Goal: Task Accomplishment & Management: Use online tool/utility

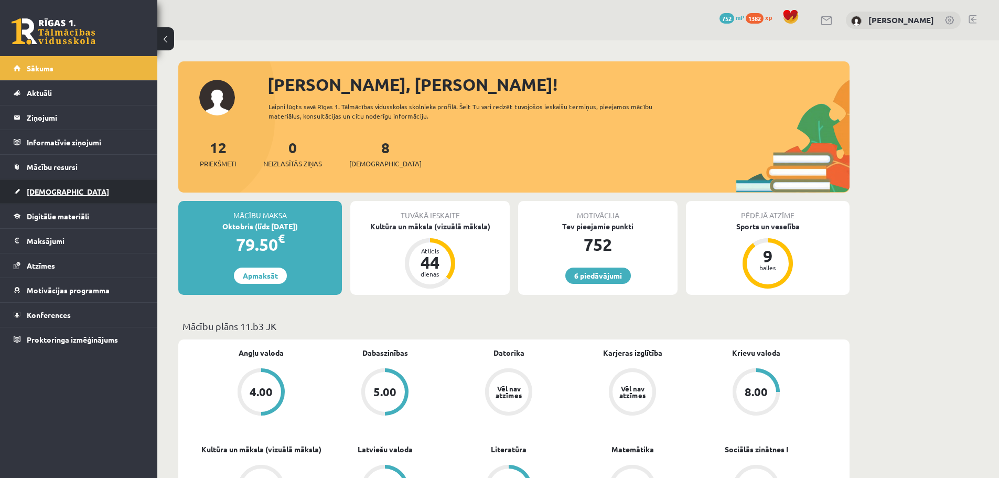
click at [66, 198] on link "[DEMOGRAPHIC_DATA]" at bounding box center [79, 191] width 131 height 24
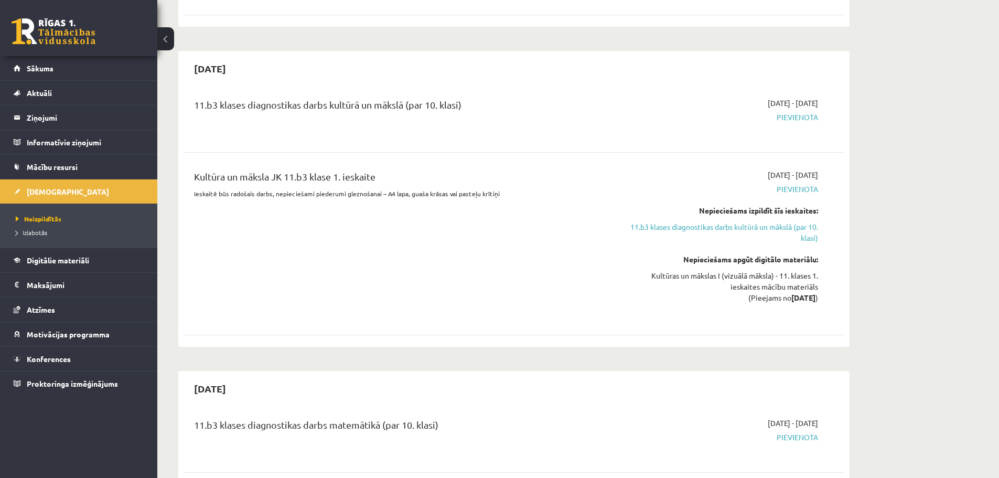
scroll to position [210, 0]
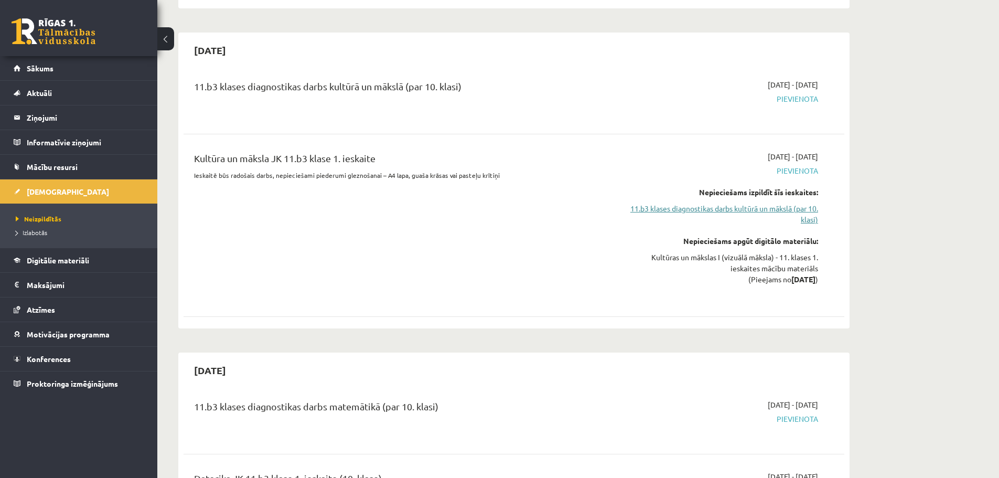
click at [789, 210] on link "11.b3 klases diagnostikas darbs kultūrā un mākslā (par 10. klasi)" at bounding box center [719, 214] width 198 height 22
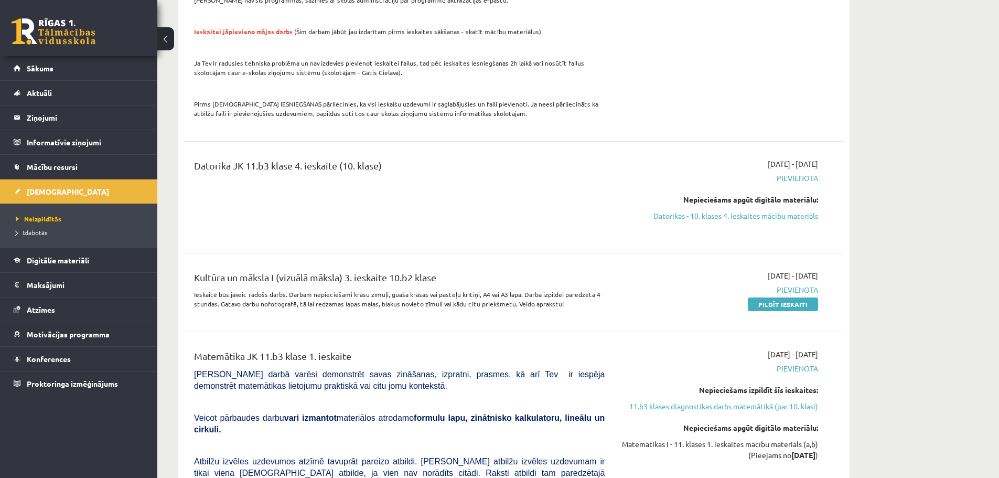
scroll to position [1154, 0]
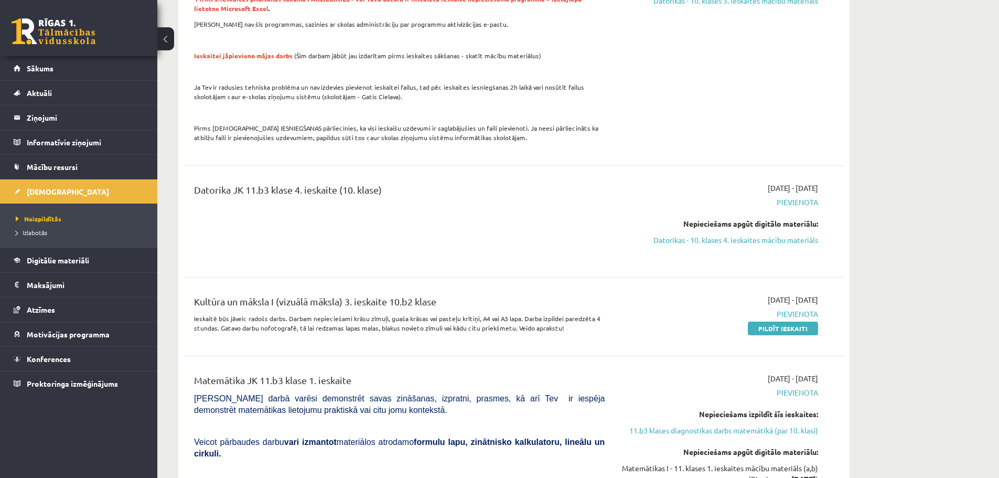
drag, startPoint x: 770, startPoint y: 233, endPoint x: 547, endPoint y: 34, distance: 298.9
click at [770, 234] on link "Datorikas - 10. klases 4. ieskaites mācību materiāls" at bounding box center [719, 239] width 198 height 11
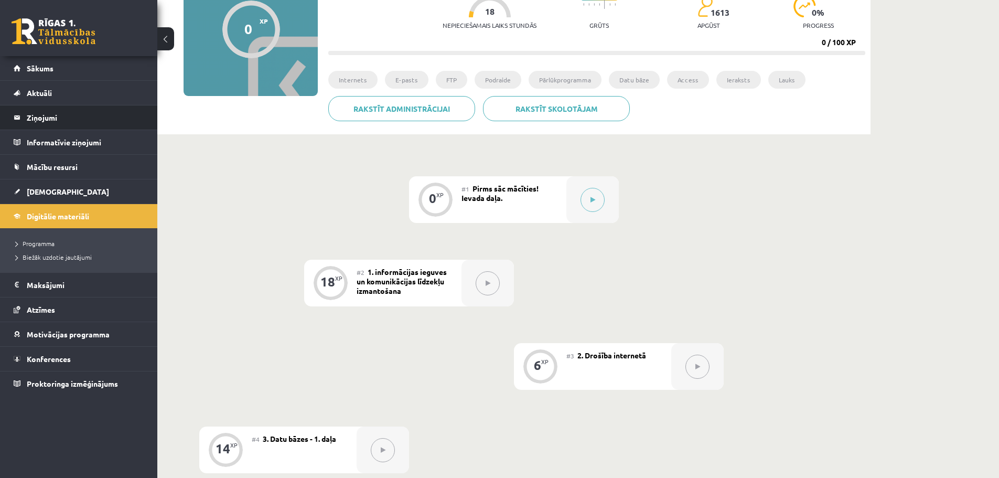
scroll to position [106, 0]
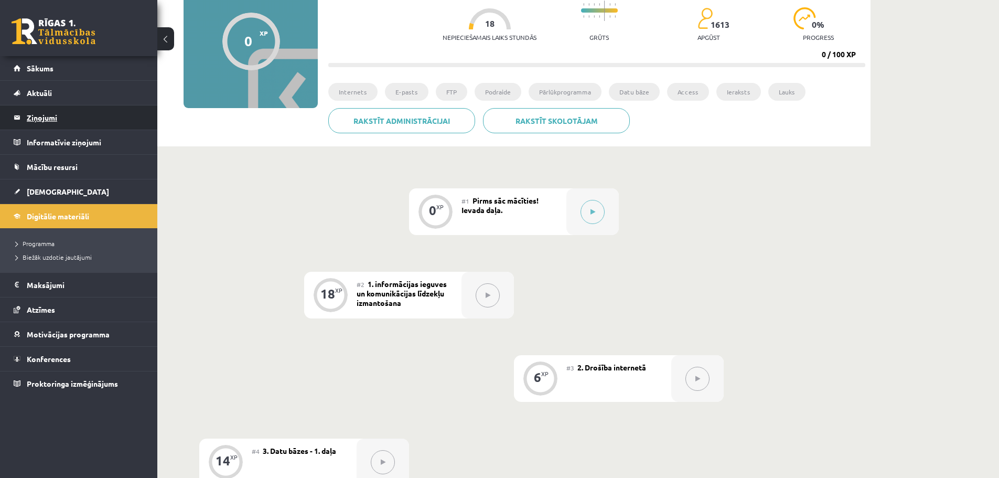
click at [56, 124] on legend "Ziņojumi 0" at bounding box center [85, 117] width 117 height 24
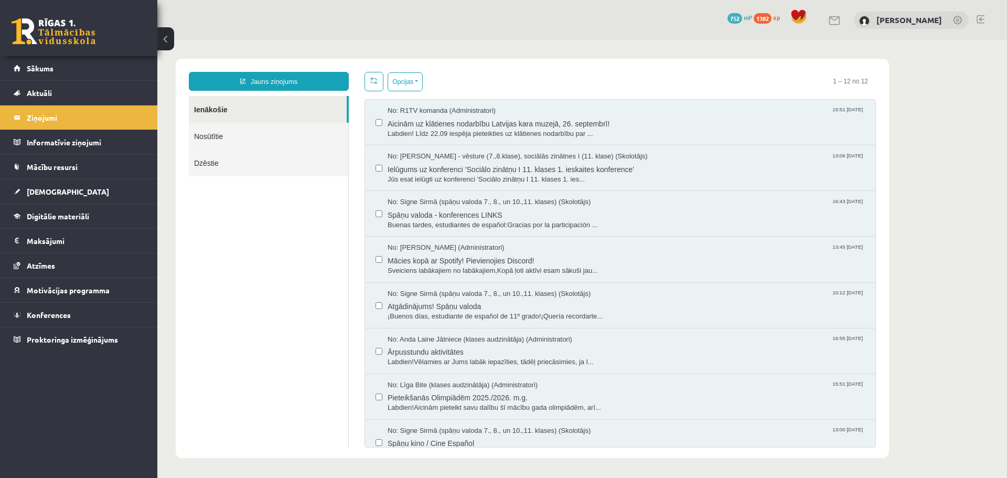
click at [246, 135] on link "Nosūtītie" at bounding box center [268, 136] width 159 height 27
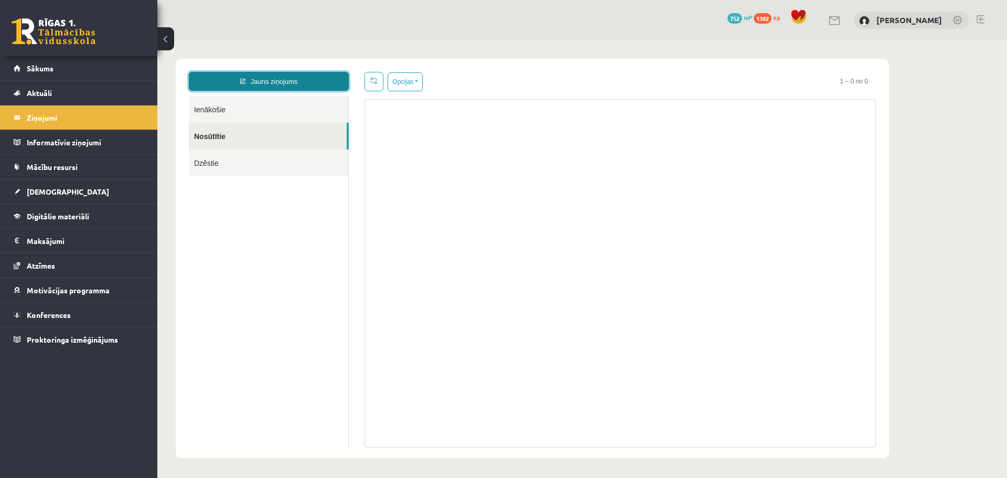
click at [273, 81] on link "Jauns ziņojums" at bounding box center [269, 81] width 160 height 19
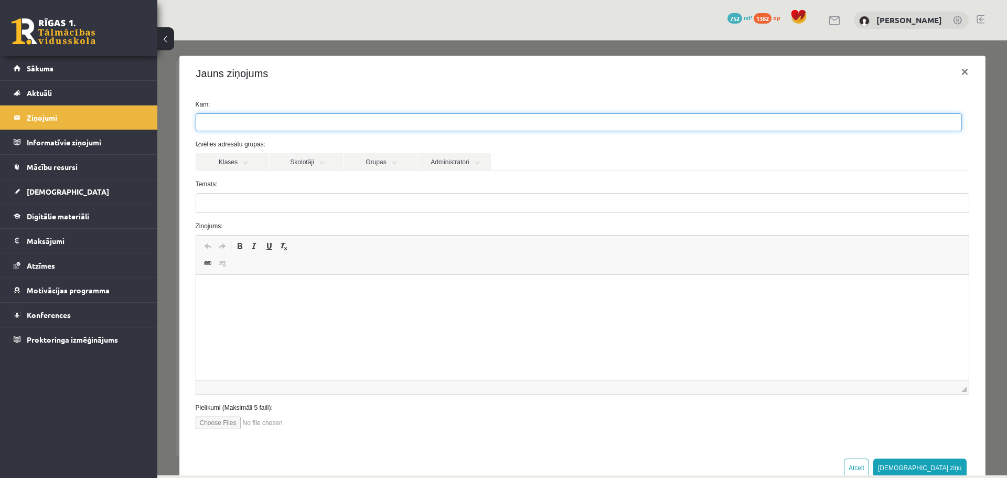
click at [262, 123] on ul at bounding box center [578, 122] width 765 height 17
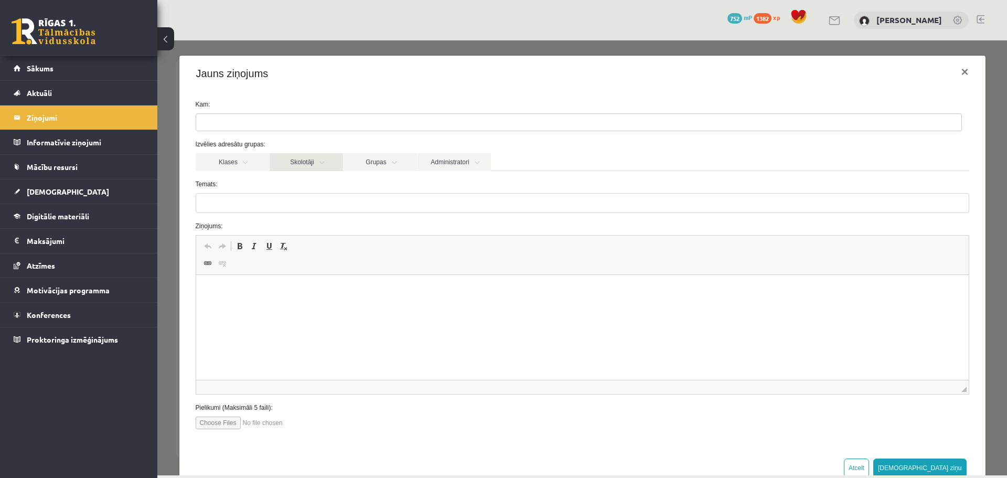
click at [319, 164] on link "Skolotāji" at bounding box center [306, 162] width 73 height 18
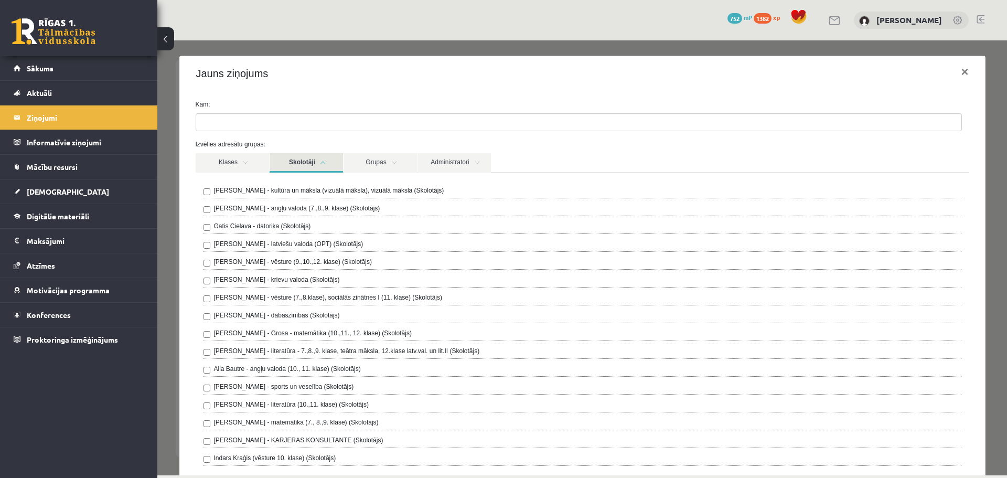
scroll to position [52, 0]
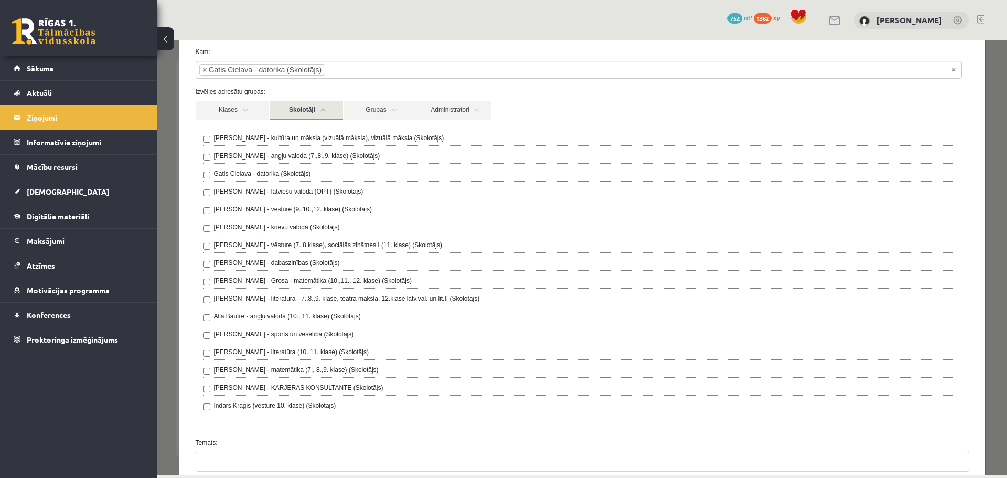
click at [429, 83] on form "**********" at bounding box center [582, 367] width 789 height 640
click at [304, 106] on link "Skolotāji" at bounding box center [306, 110] width 73 height 19
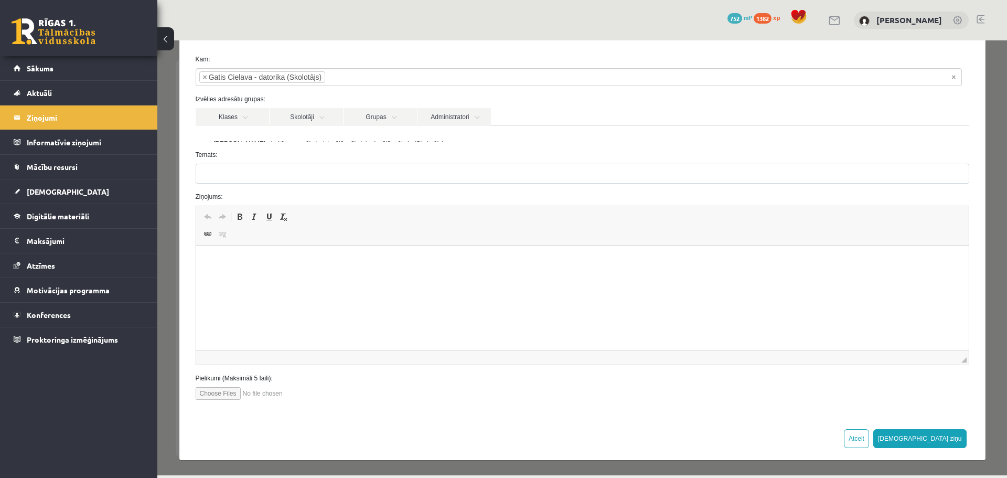
scroll to position [29, 0]
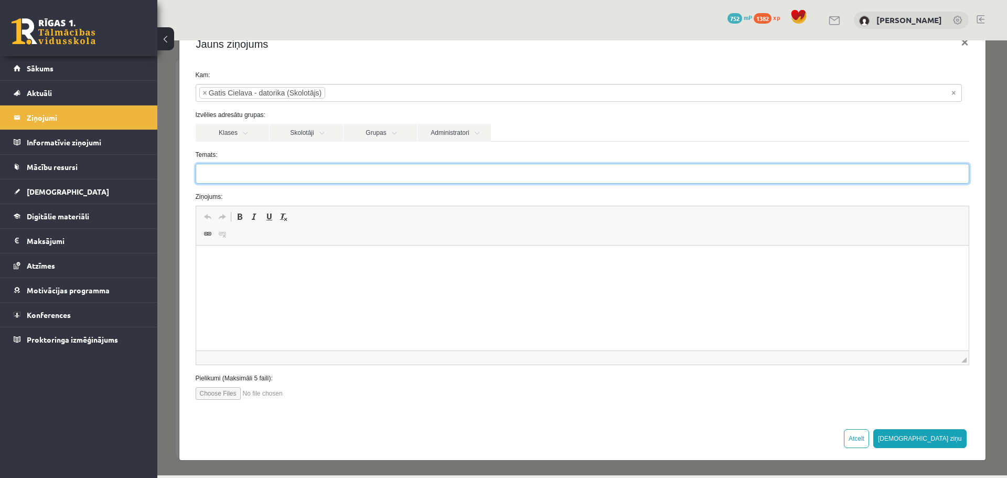
click at [255, 170] on input "Temats:" at bounding box center [582, 174] width 773 height 20
type input "**********"
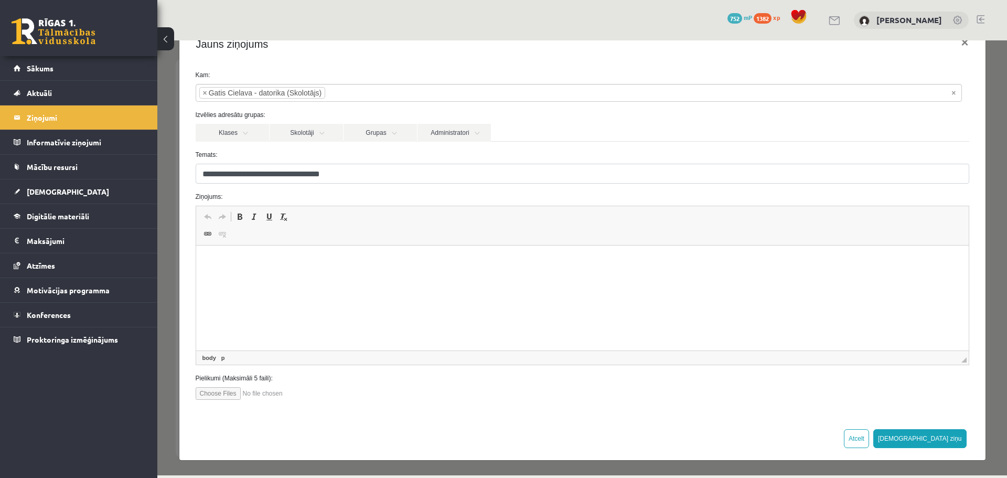
click at [335, 277] on html at bounding box center [582, 261] width 772 height 32
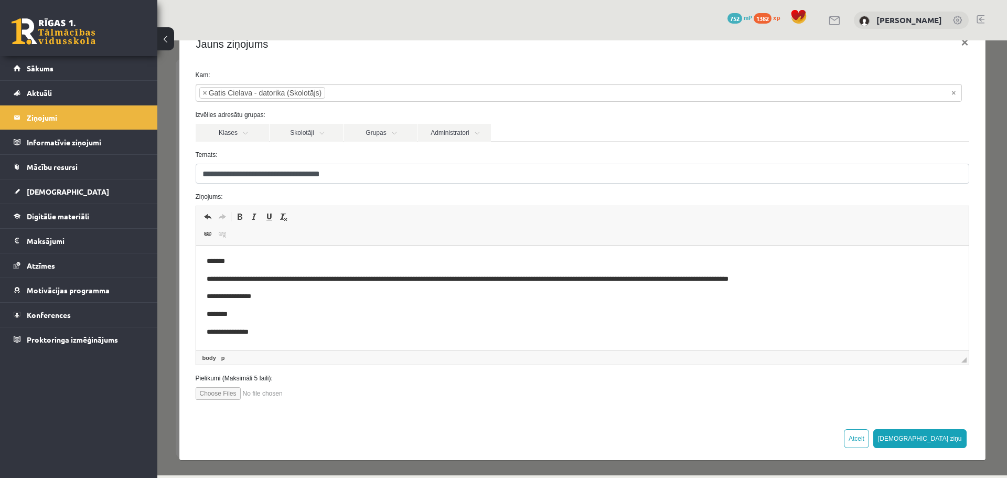
drag, startPoint x: 843, startPoint y: 287, endPoint x: 432, endPoint y: 288, distance: 411.1
click at [439, 287] on body "**********" at bounding box center [581, 296] width 751 height 81
click at [413, 278] on p "**********" at bounding box center [578, 279] width 744 height 11
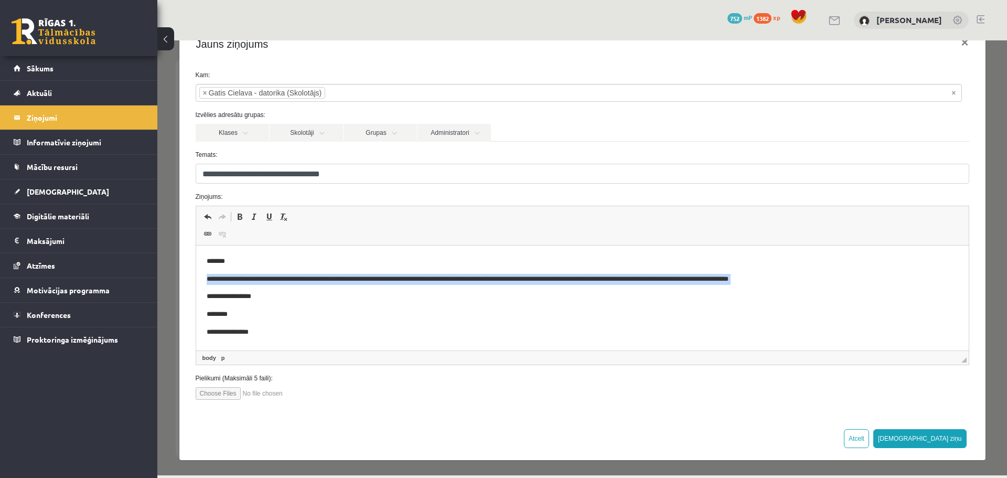
click at [413, 278] on p "**********" at bounding box center [578, 279] width 744 height 11
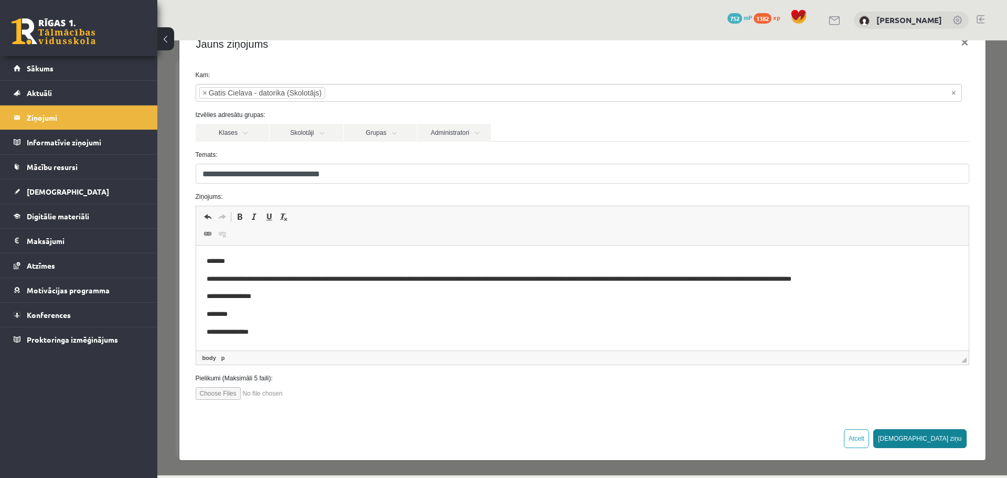
click at [934, 440] on button "Sūtīt ziņu" at bounding box center [919, 438] width 93 height 19
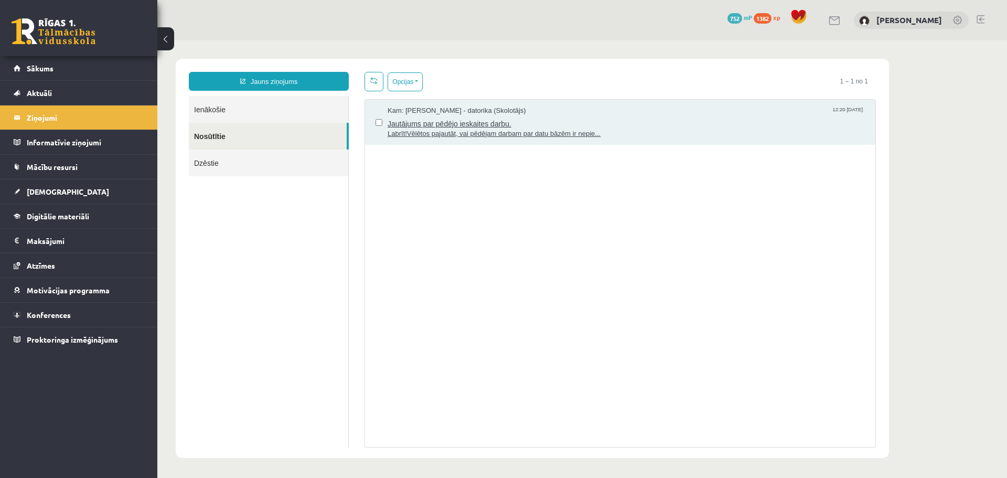
scroll to position [0, 0]
click at [236, 113] on link "Ienākošie" at bounding box center [268, 109] width 159 height 27
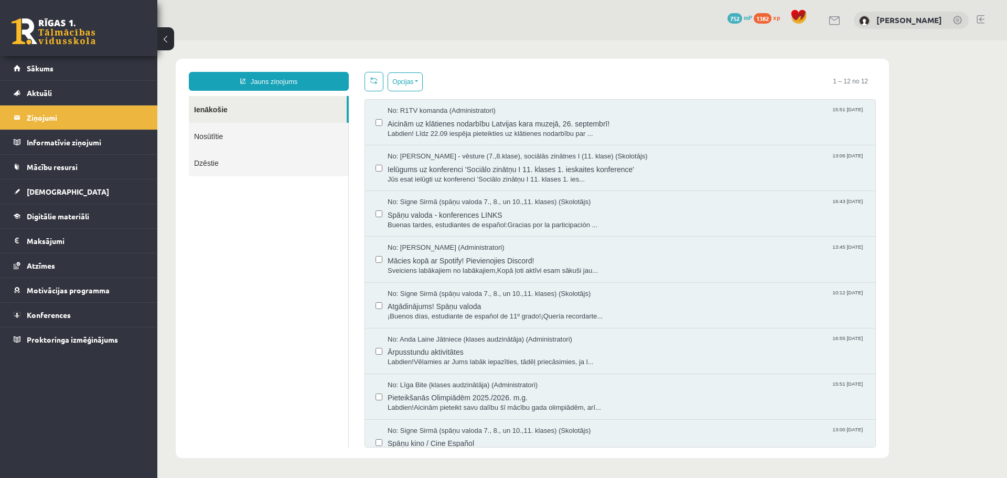
click at [241, 131] on link "Nosūtītie" at bounding box center [268, 136] width 159 height 27
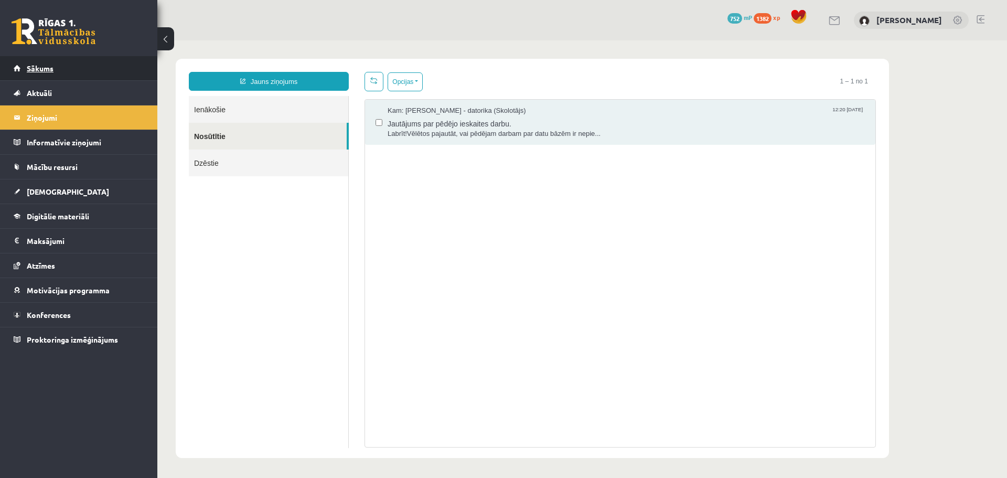
click at [50, 62] on link "Sākums" at bounding box center [79, 68] width 131 height 24
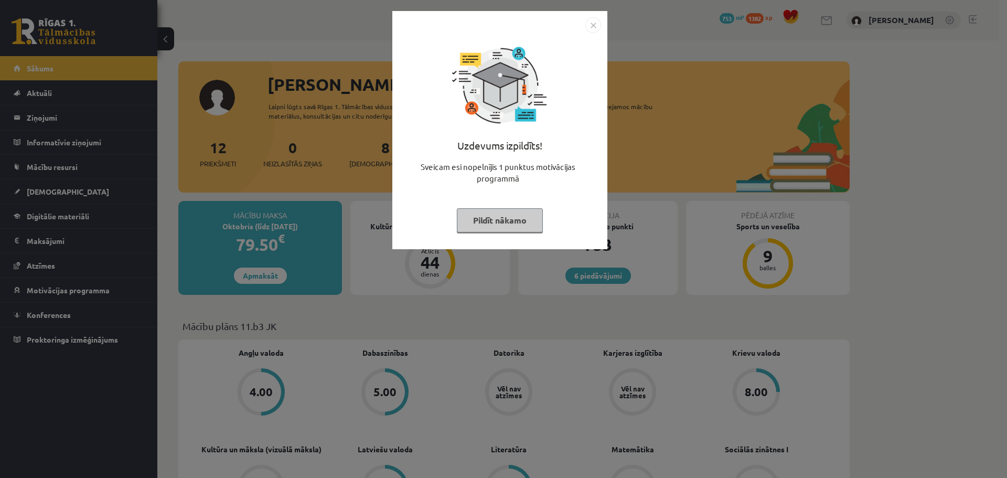
click at [525, 220] on button "Pildīt nākamo" at bounding box center [500, 220] width 86 height 24
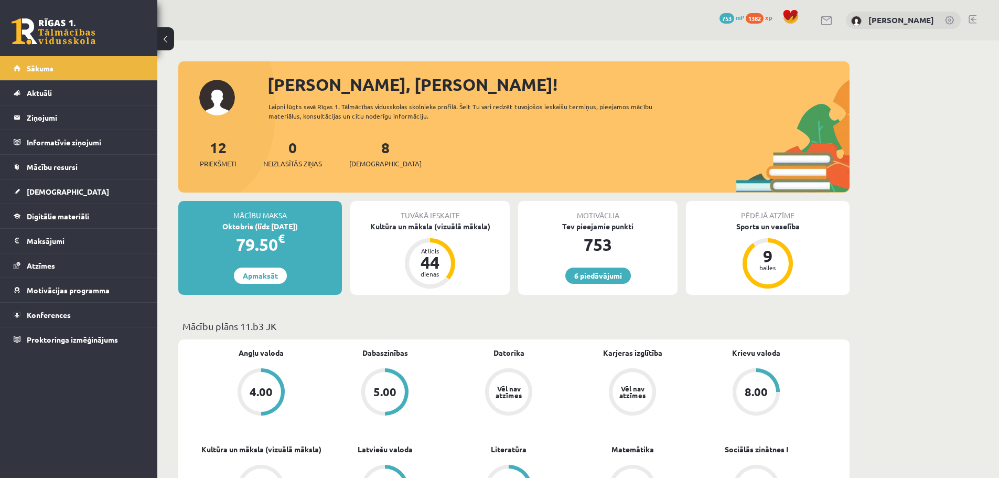
click at [734, 18] on span "753" at bounding box center [726, 18] width 15 height 10
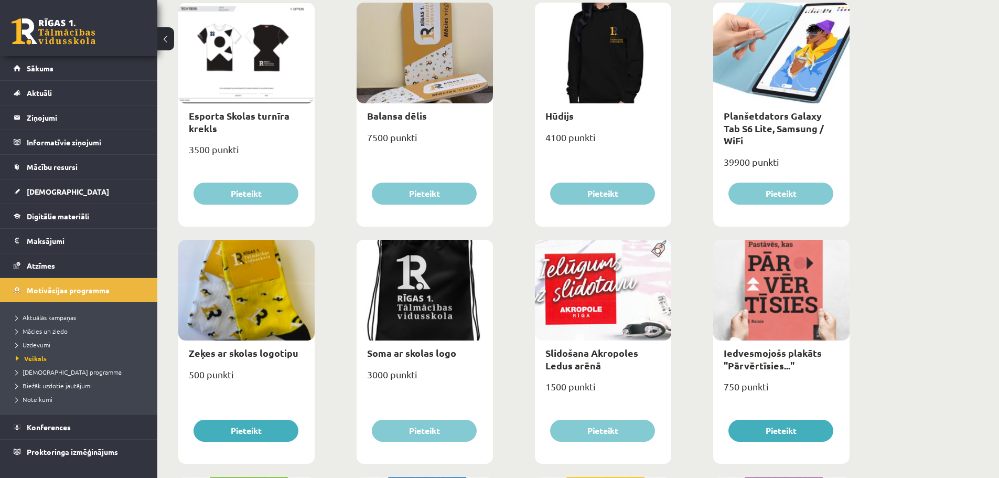
scroll to position [682, 0]
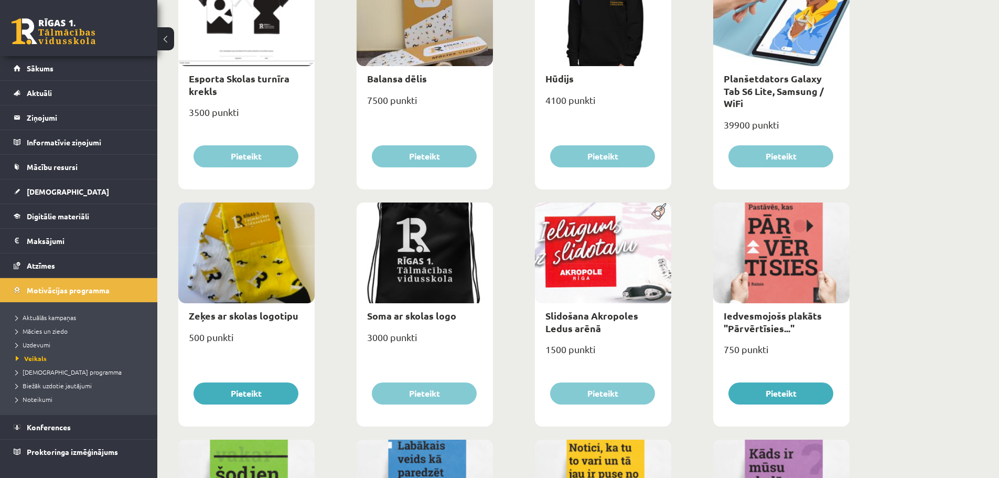
click at [643, 268] on div at bounding box center [603, 252] width 136 height 101
click at [569, 329] on link "Slidošana Akropoles Ledus arēnā" at bounding box center [591, 321] width 93 height 24
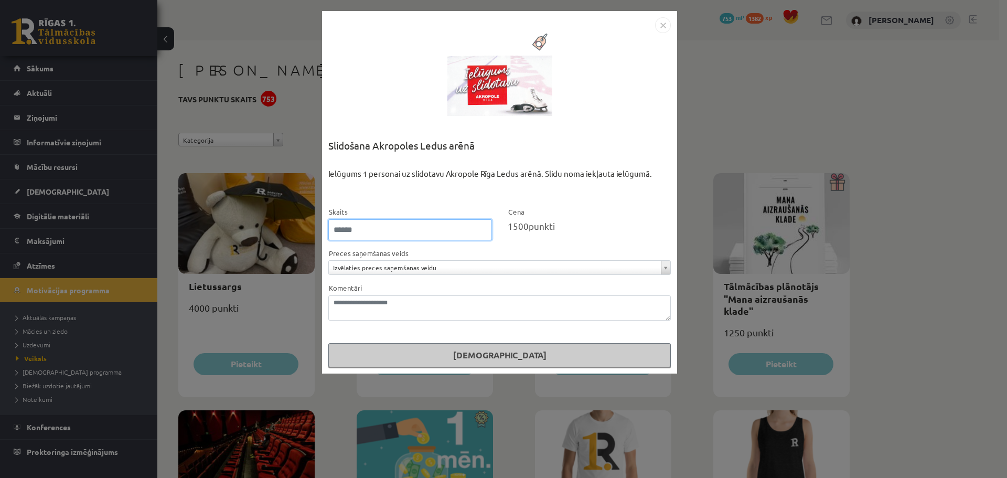
type input "*"
click at [480, 226] on input "*" at bounding box center [410, 229] width 164 height 21
click at [666, 26] on img "Close" at bounding box center [663, 25] width 16 height 16
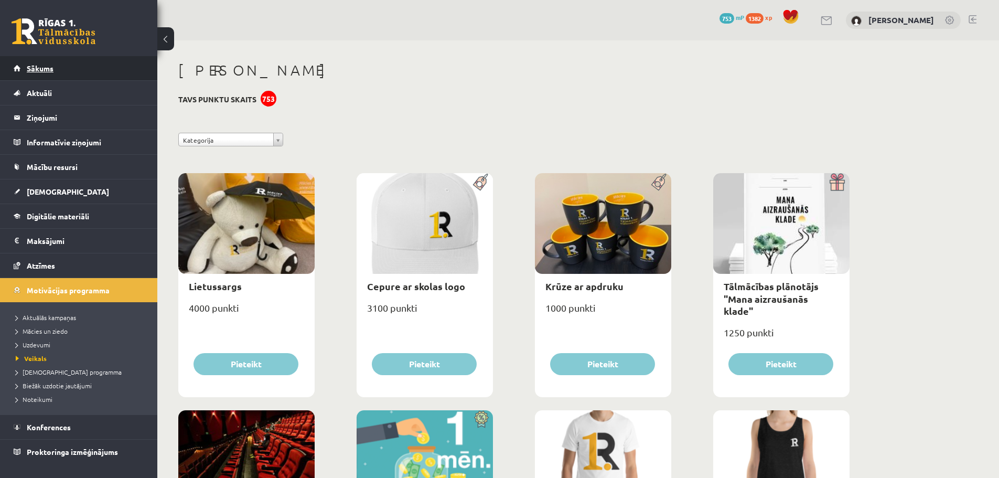
click at [127, 74] on link "Sākums" at bounding box center [79, 68] width 131 height 24
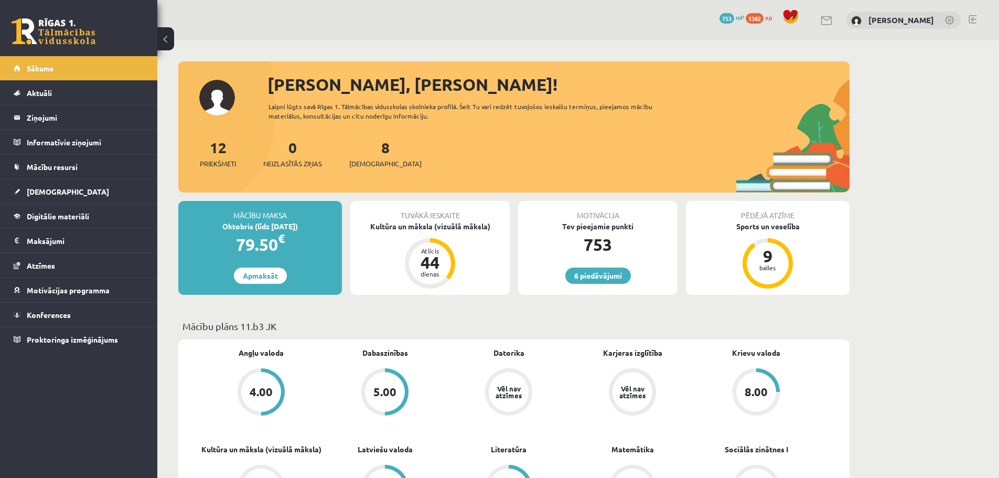
click at [66, 144] on legend "Informatīvie ziņojumi 0" at bounding box center [85, 142] width 117 height 24
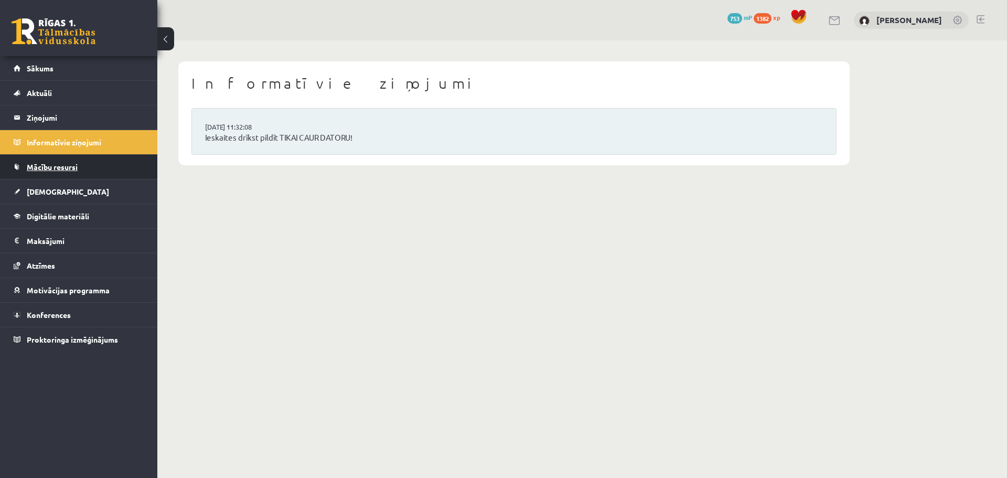
click at [69, 159] on link "Mācību resursi" at bounding box center [79, 167] width 131 height 24
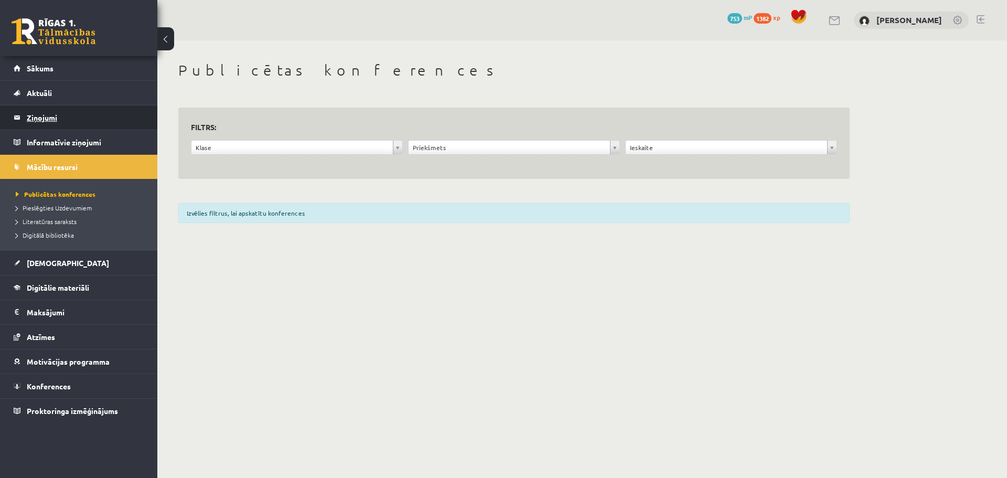
click at [74, 126] on legend "Ziņojumi 0" at bounding box center [85, 117] width 117 height 24
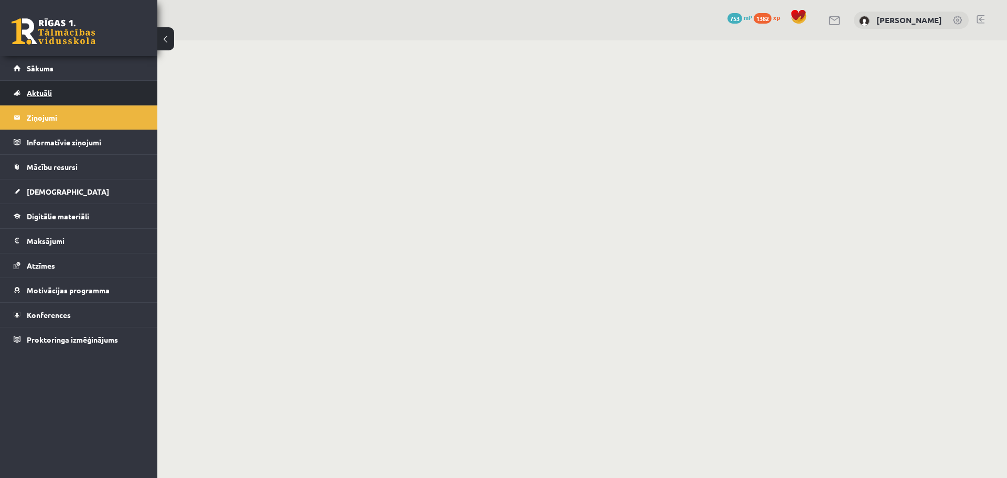
click at [106, 82] on link "Aktuāli" at bounding box center [79, 93] width 131 height 24
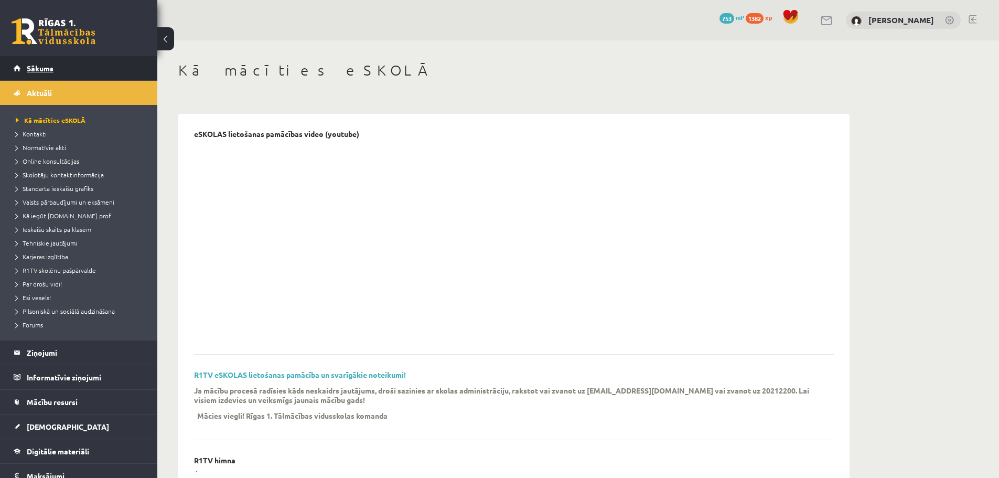
click at [109, 67] on link "Sākums" at bounding box center [79, 68] width 131 height 24
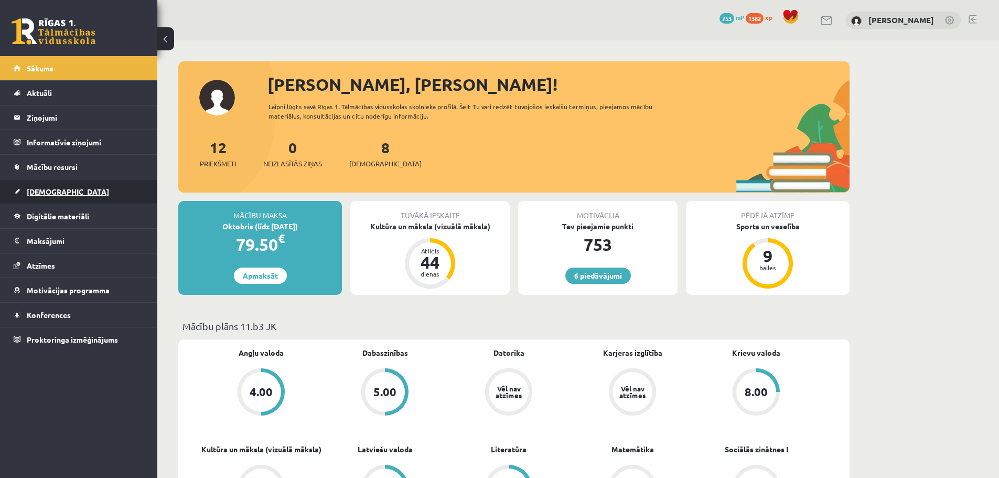
click at [71, 200] on link "[DEMOGRAPHIC_DATA]" at bounding box center [79, 191] width 131 height 24
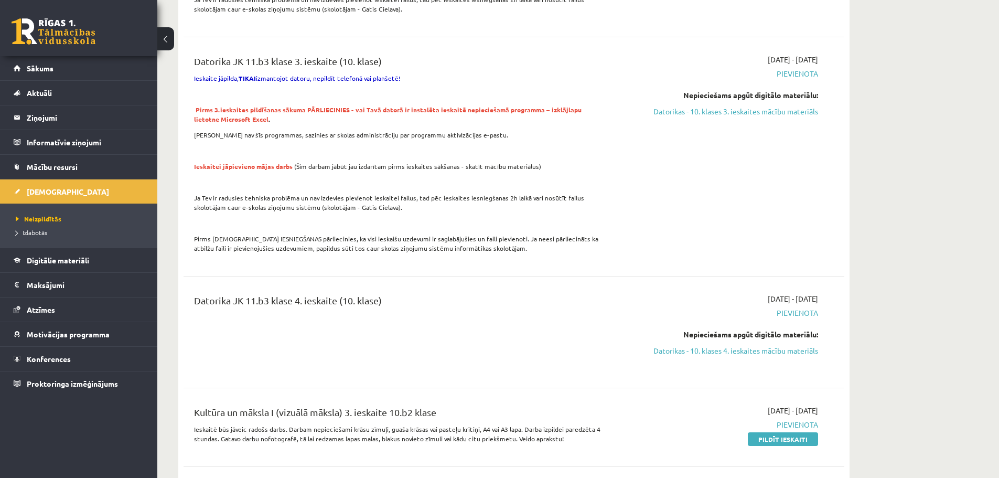
scroll to position [1049, 0]
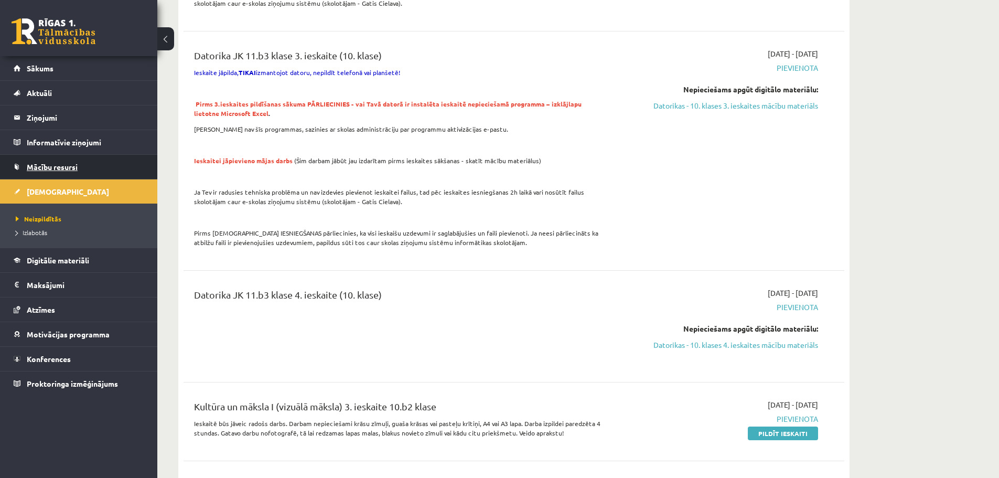
click at [45, 164] on span "Mācību resursi" at bounding box center [52, 166] width 51 height 9
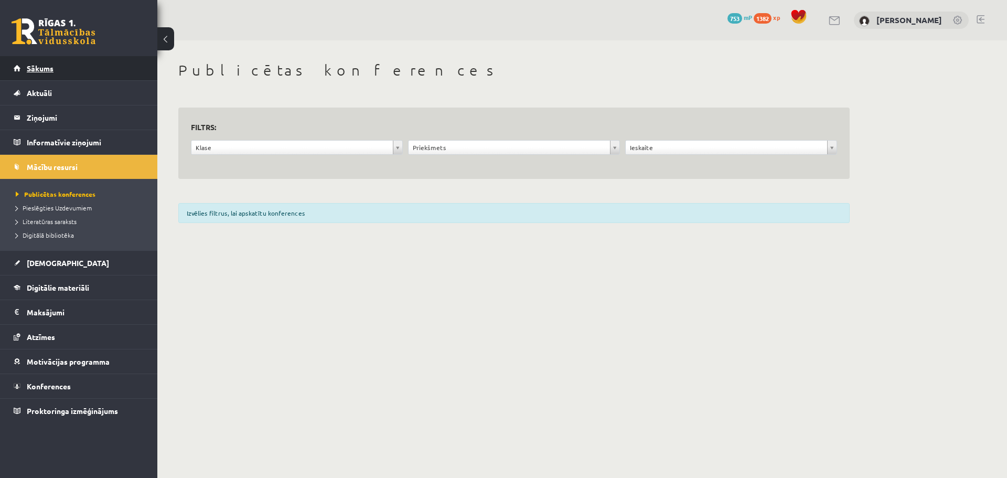
click at [76, 74] on link "Sākums" at bounding box center [79, 68] width 131 height 24
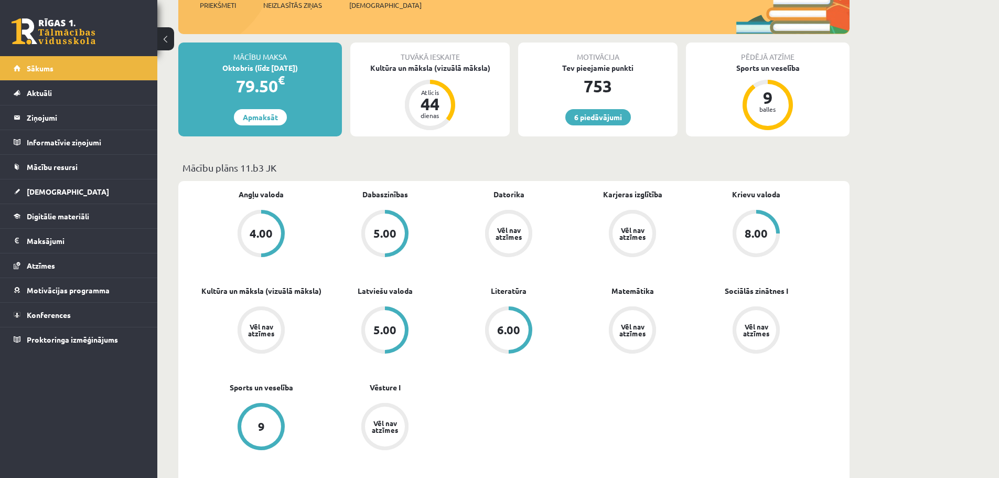
scroll to position [110, 0]
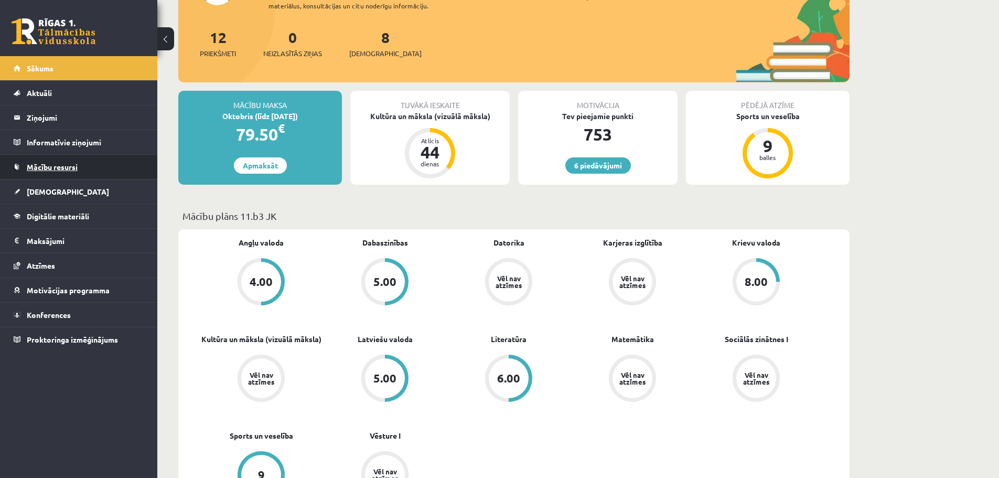
click at [80, 165] on link "Mācību resursi" at bounding box center [79, 167] width 131 height 24
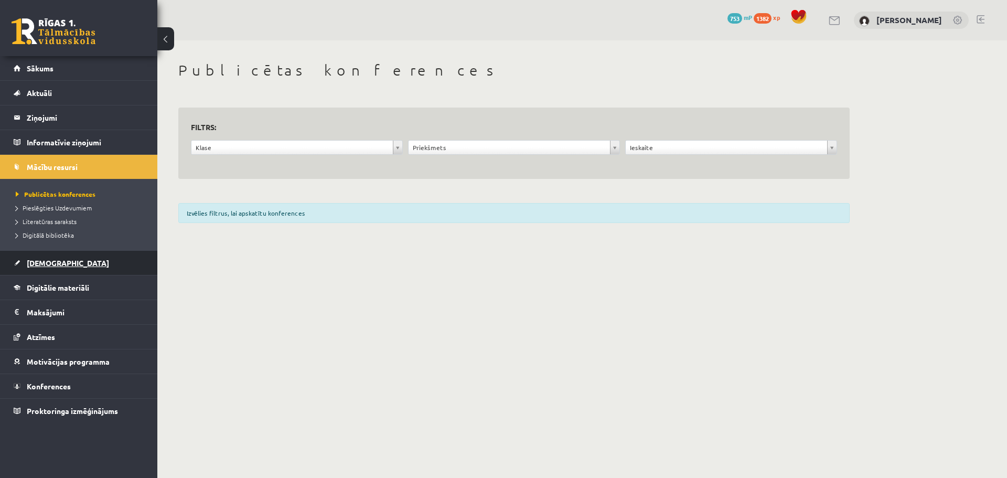
click at [59, 258] on link "[DEMOGRAPHIC_DATA]" at bounding box center [79, 263] width 131 height 24
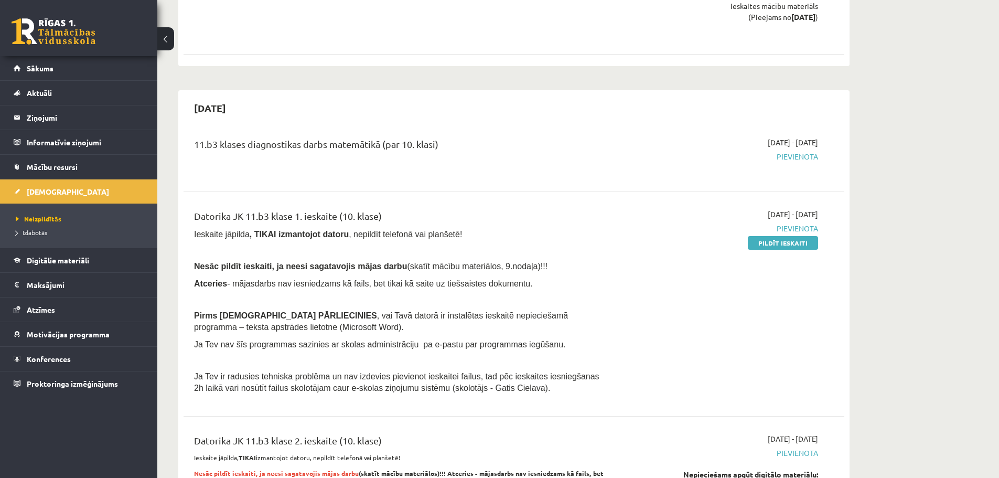
scroll to position [682, 0]
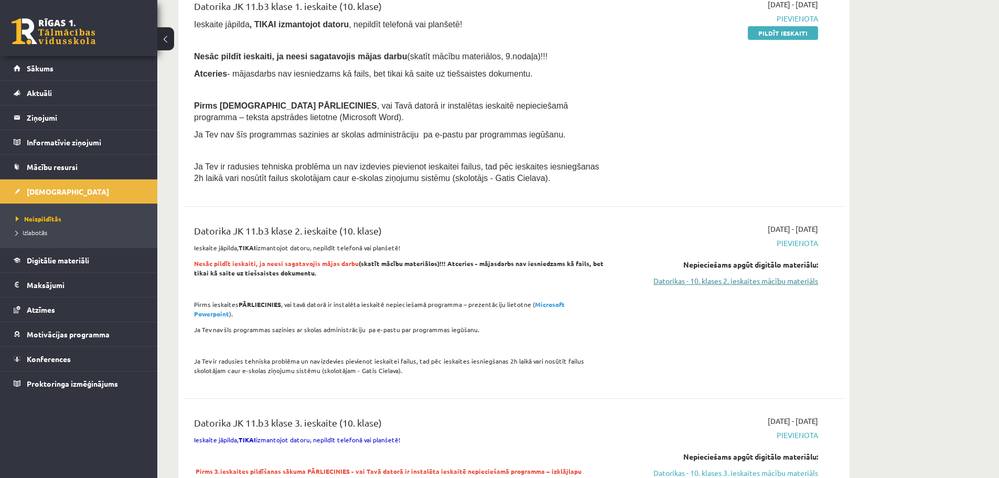
click at [811, 283] on link "Datorikas - 10. klases 2. ieskaites mācību materiāls" at bounding box center [719, 280] width 198 height 11
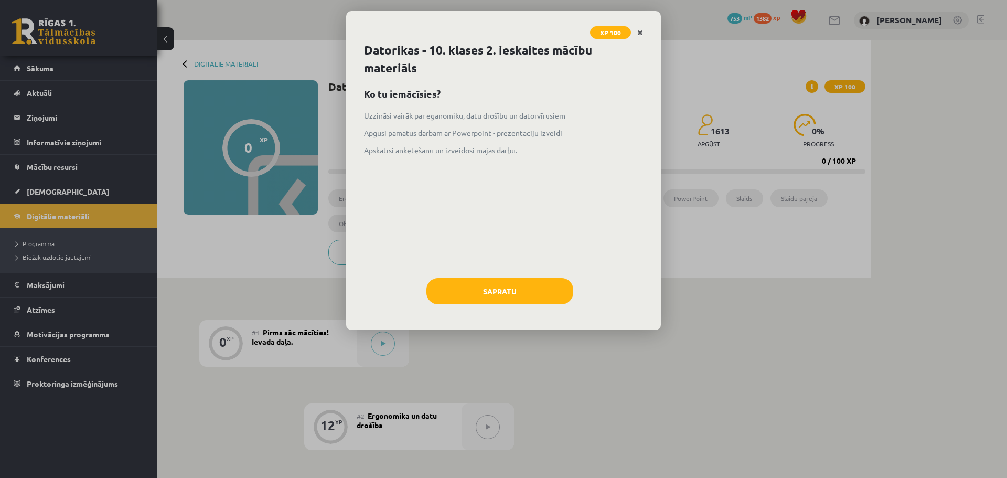
click at [643, 30] on link "Close" at bounding box center [640, 33] width 18 height 20
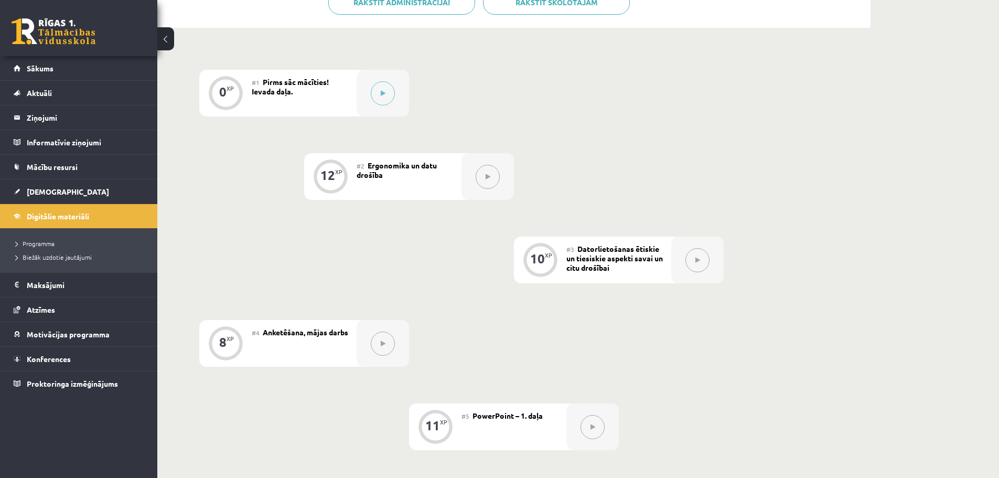
scroll to position [367, 0]
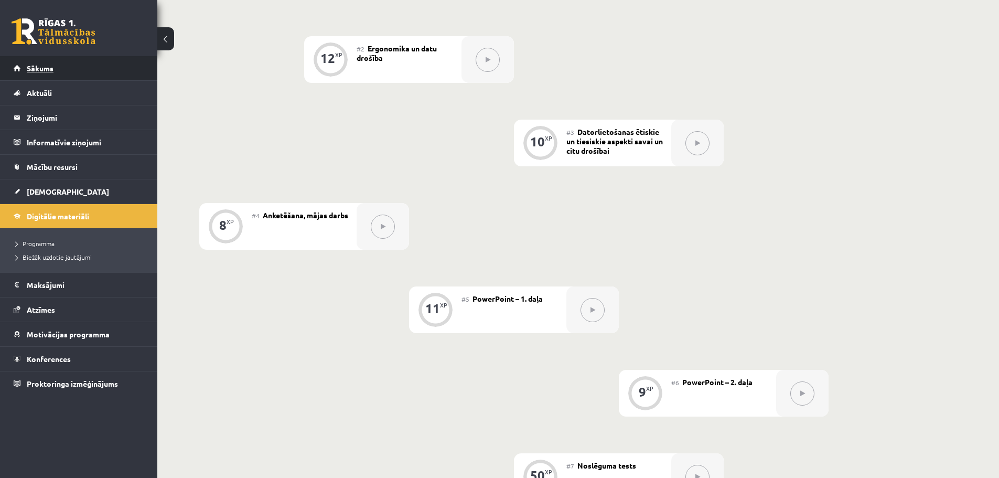
click at [33, 72] on span "Sākums" at bounding box center [40, 67] width 27 height 9
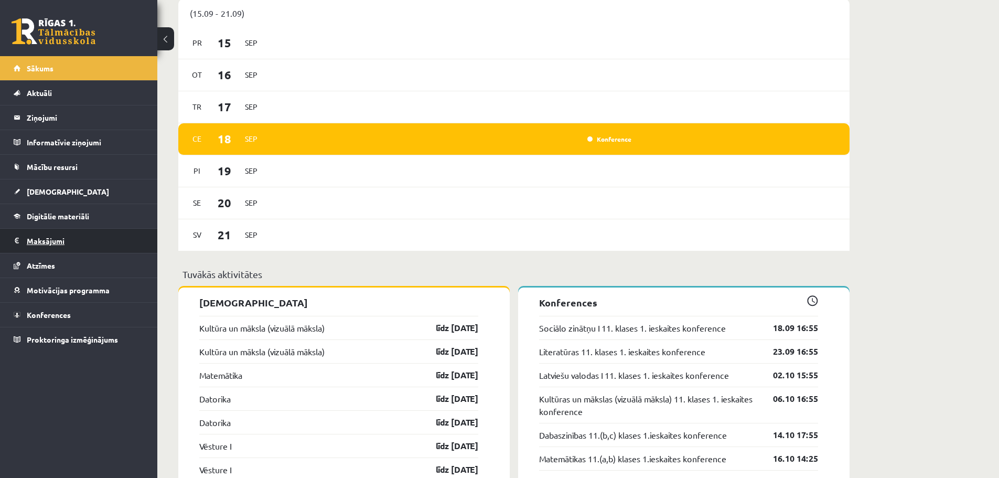
scroll to position [634, 0]
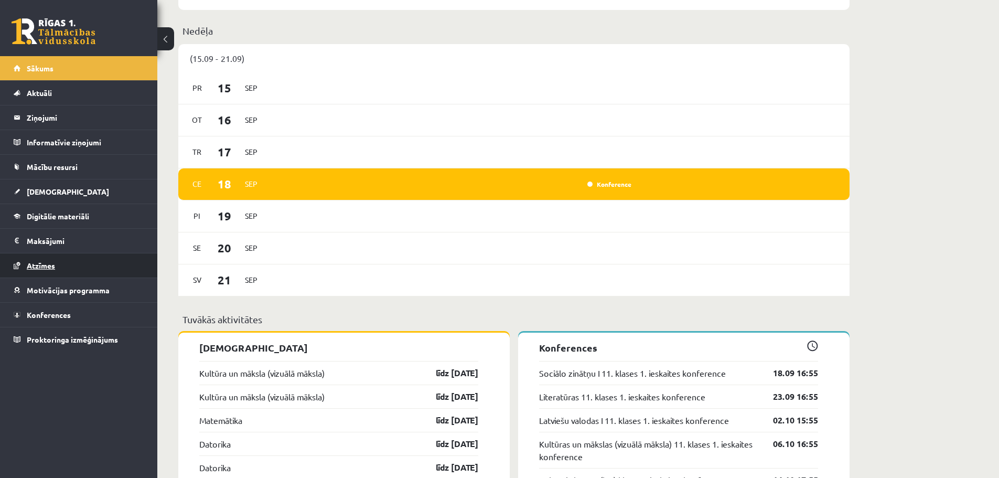
click at [65, 272] on link "Atzīmes" at bounding box center [79, 265] width 131 height 24
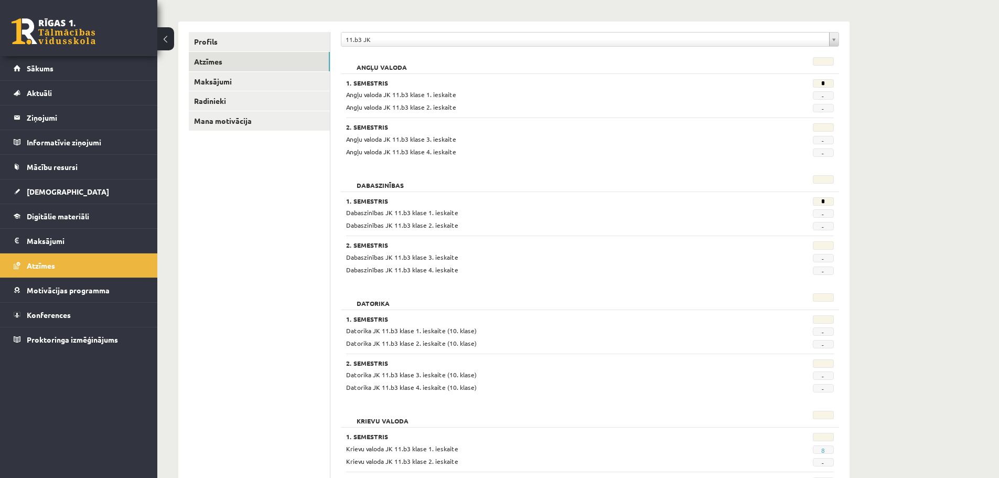
scroll to position [113, 0]
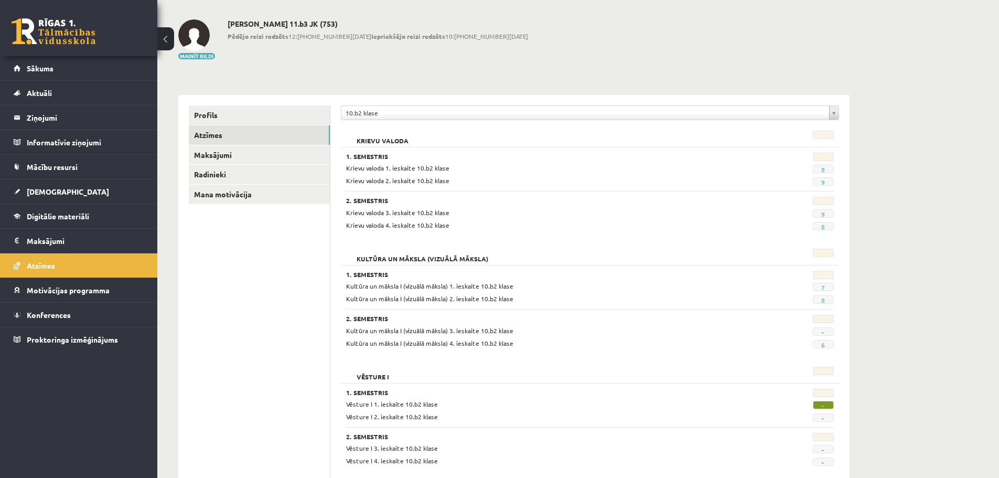
scroll to position [74, 0]
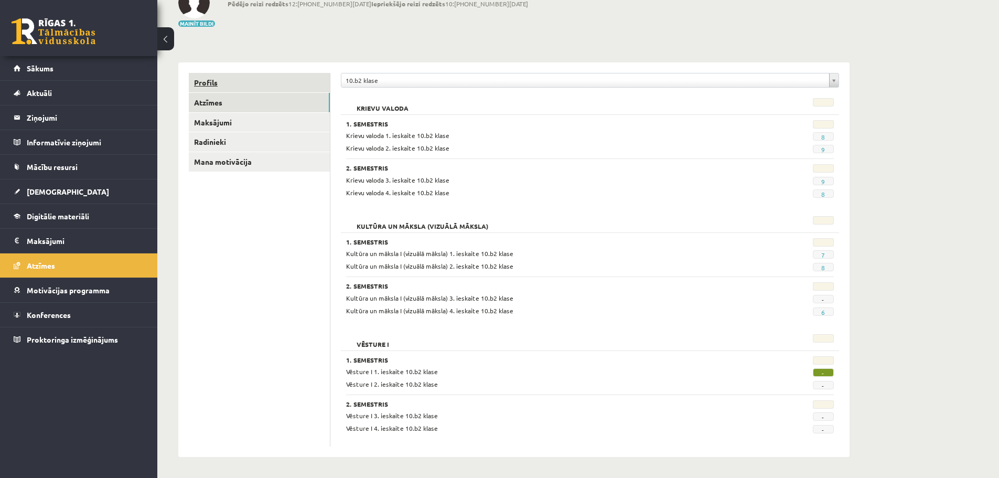
click at [199, 83] on link "Profils" at bounding box center [259, 82] width 141 height 19
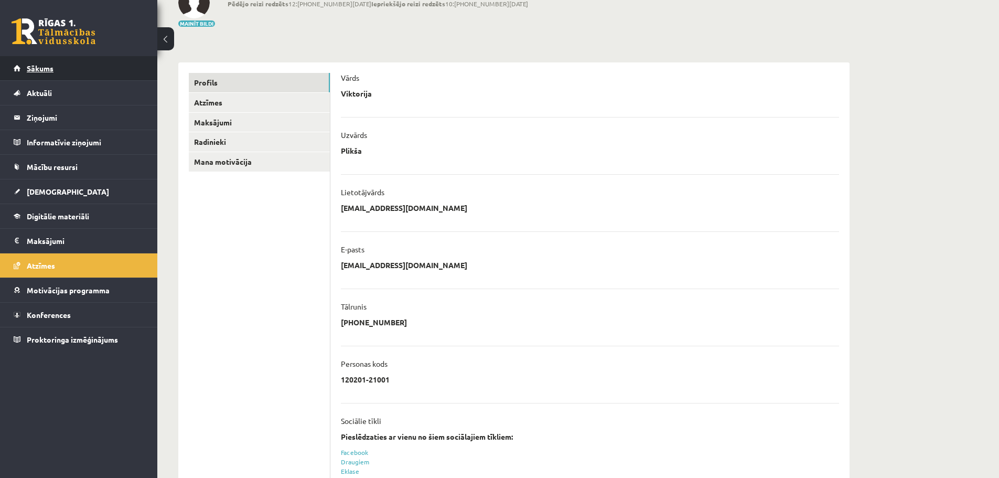
click at [89, 66] on link "Sākums" at bounding box center [79, 68] width 131 height 24
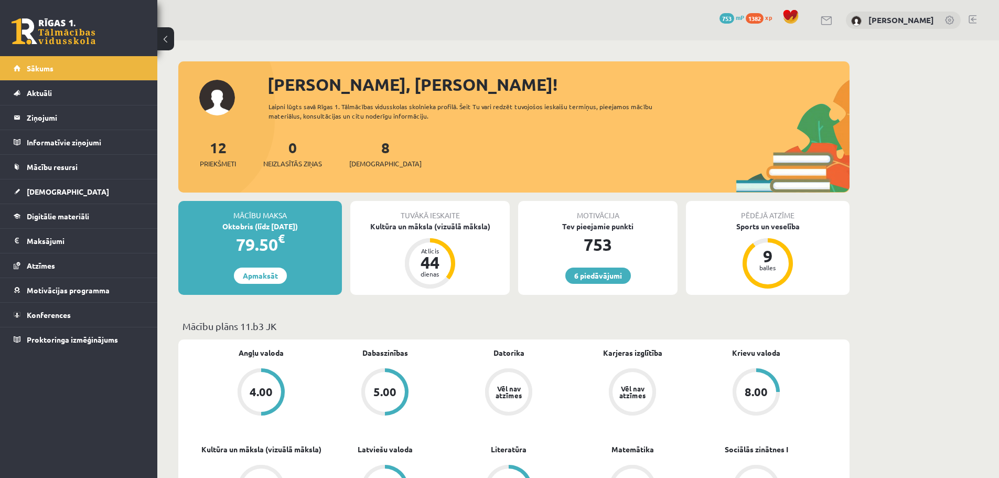
click at [36, 135] on legend "Informatīvie ziņojumi 0" at bounding box center [85, 142] width 117 height 24
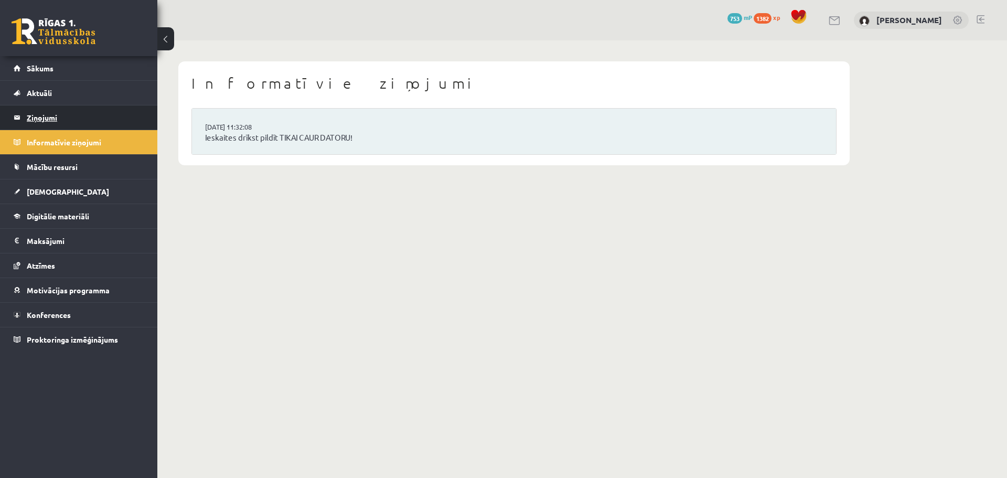
click at [37, 116] on legend "Ziņojumi 0" at bounding box center [85, 117] width 117 height 24
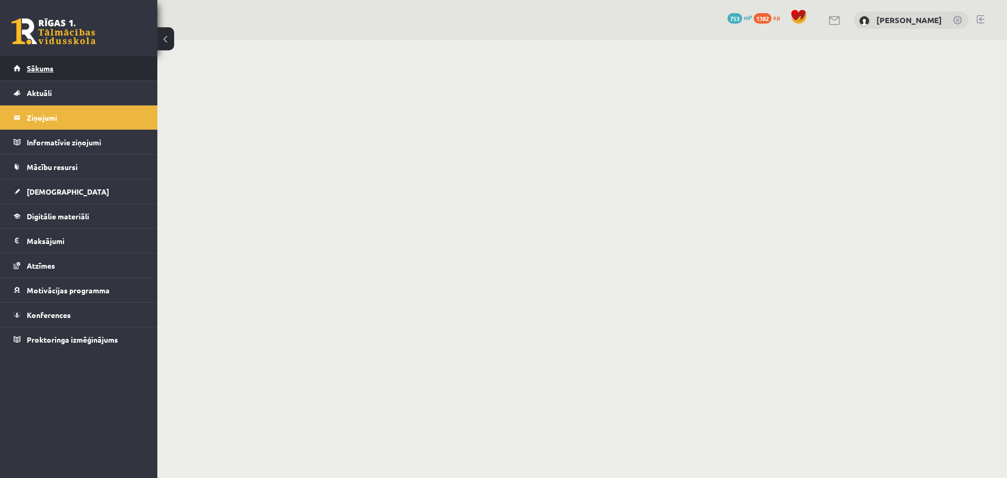
click at [47, 77] on link "Sākums" at bounding box center [79, 68] width 131 height 24
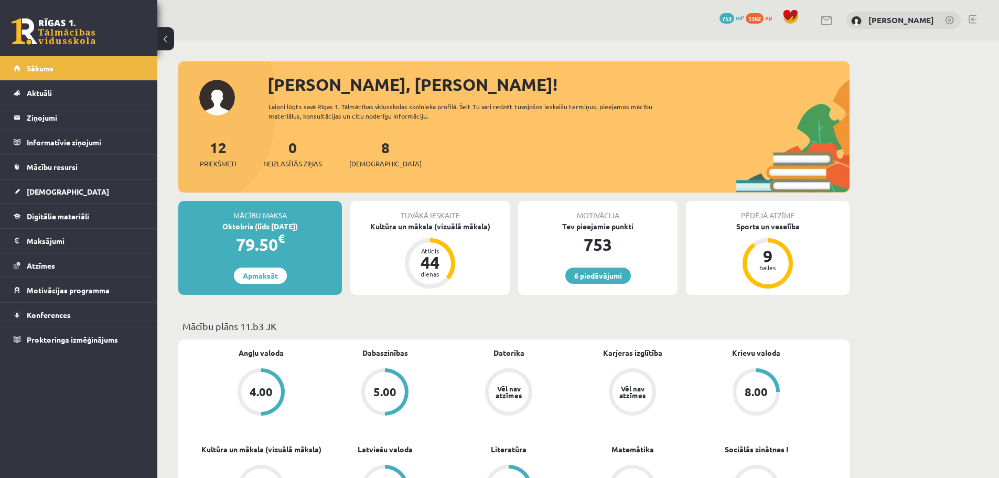
click at [52, 118] on legend "Ziņojumi 0" at bounding box center [85, 117] width 117 height 24
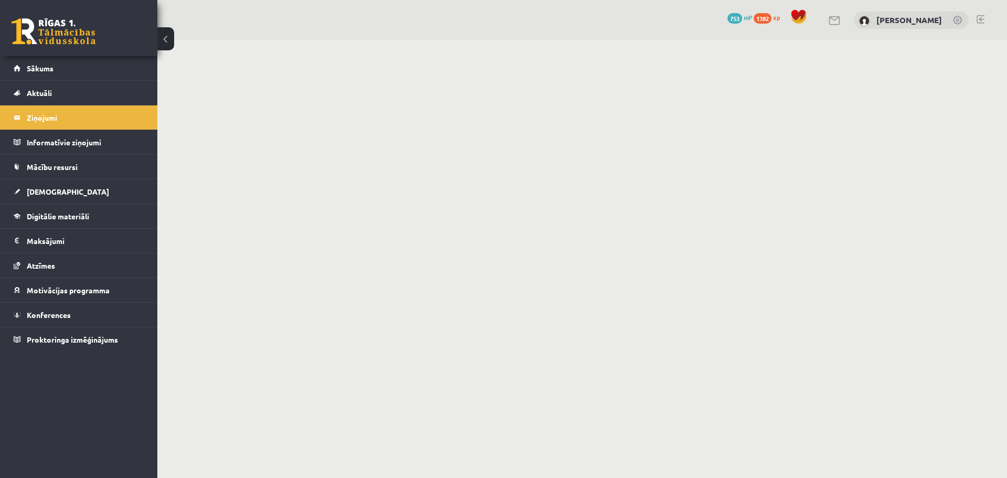
click at [52, 118] on legend "Ziņojumi 0" at bounding box center [85, 117] width 117 height 24
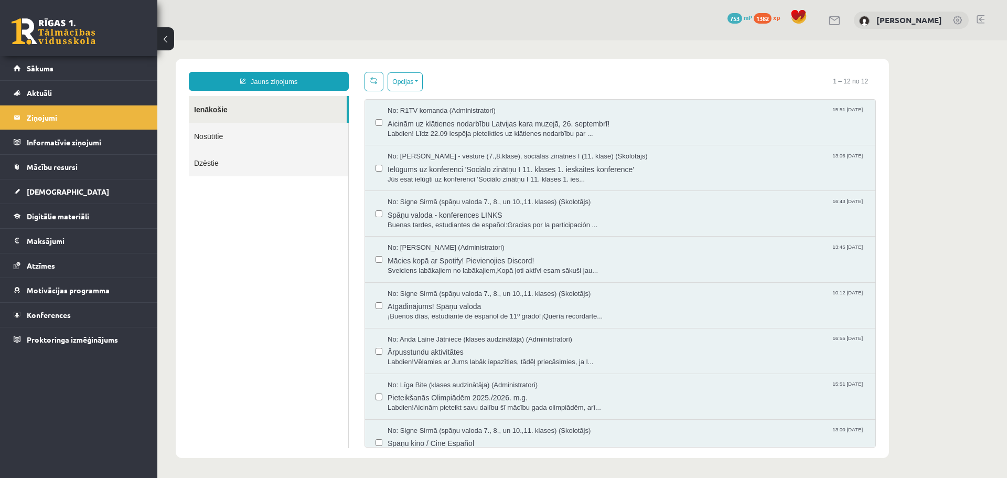
click at [243, 141] on link "Nosūtītie" at bounding box center [268, 136] width 159 height 27
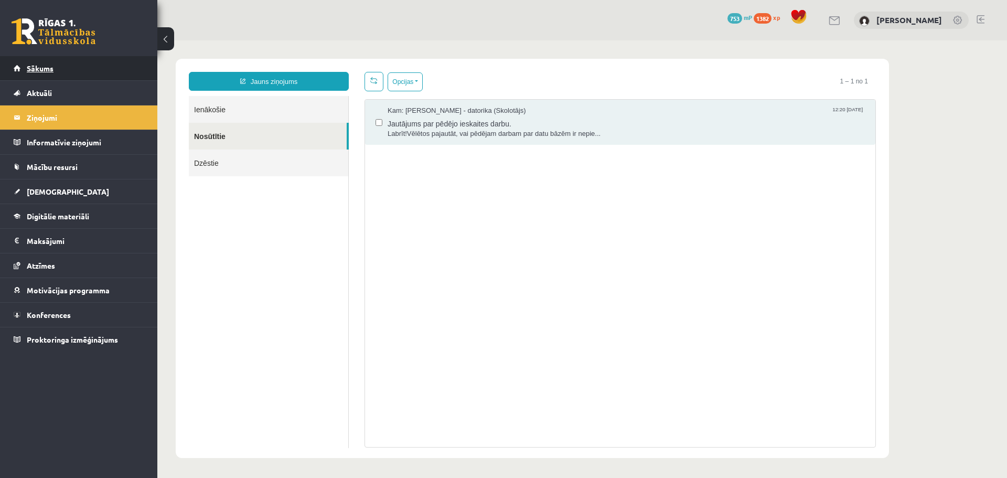
click at [90, 77] on link "Sākums" at bounding box center [79, 68] width 131 height 24
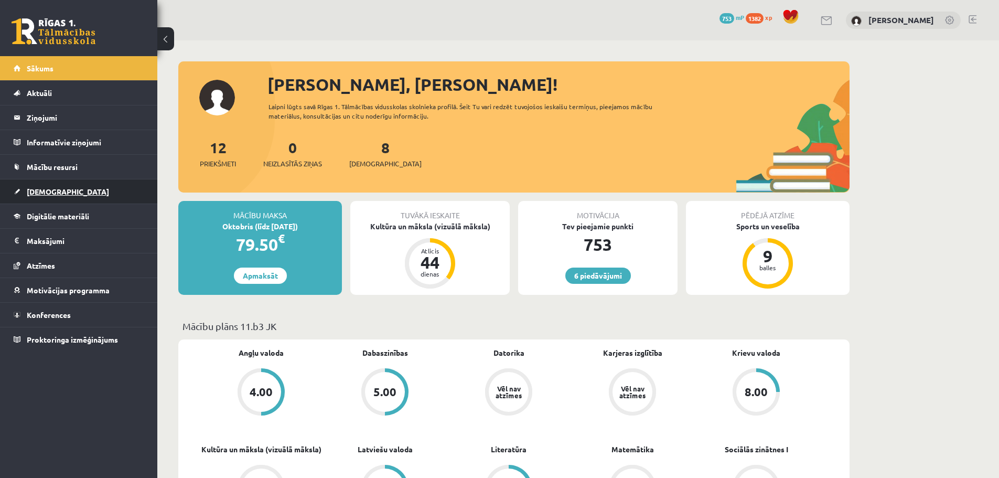
click at [67, 186] on link "[DEMOGRAPHIC_DATA]" at bounding box center [79, 191] width 131 height 24
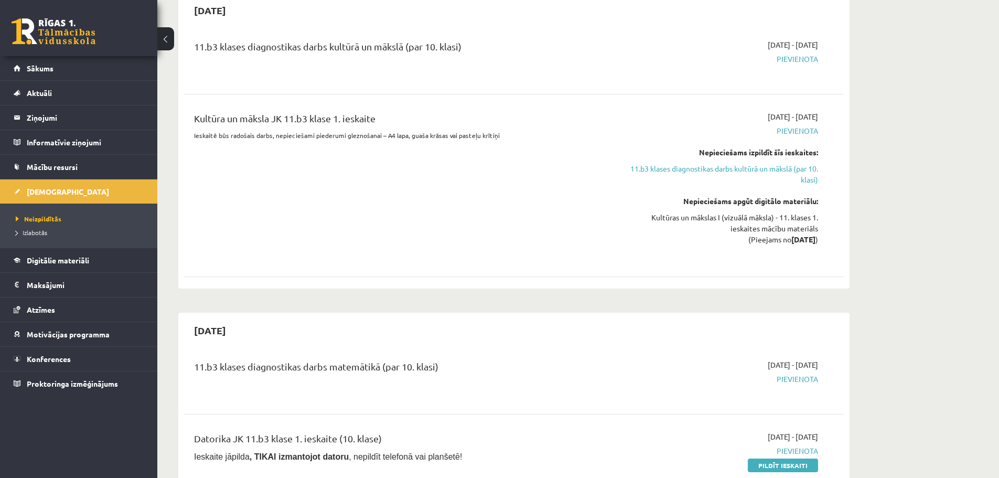
scroll to position [157, 0]
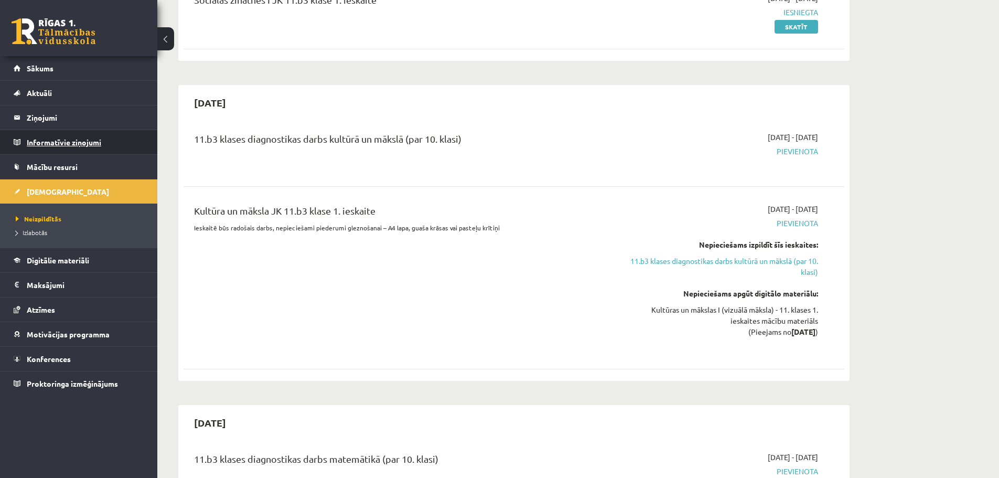
click at [56, 136] on legend "Informatīvie ziņojumi 0" at bounding box center [85, 142] width 117 height 24
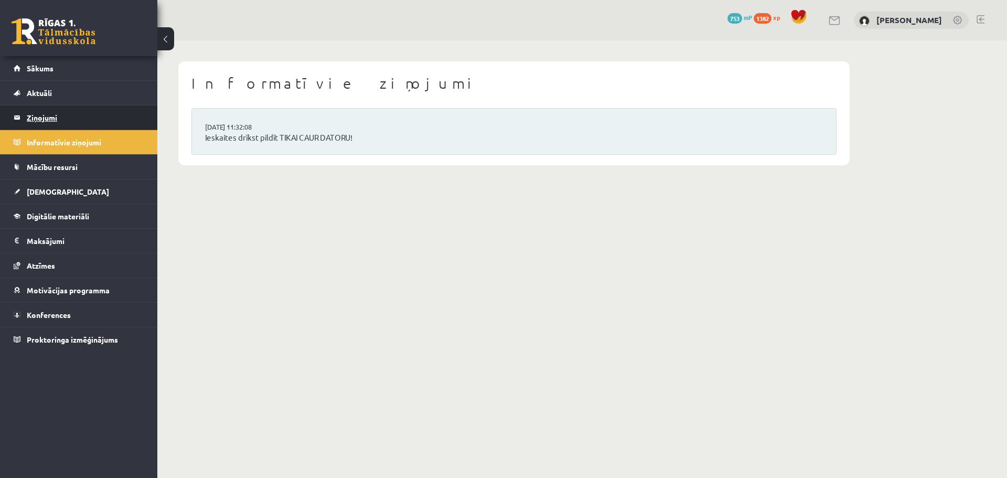
click at [68, 123] on legend "Ziņojumi 0" at bounding box center [85, 117] width 117 height 24
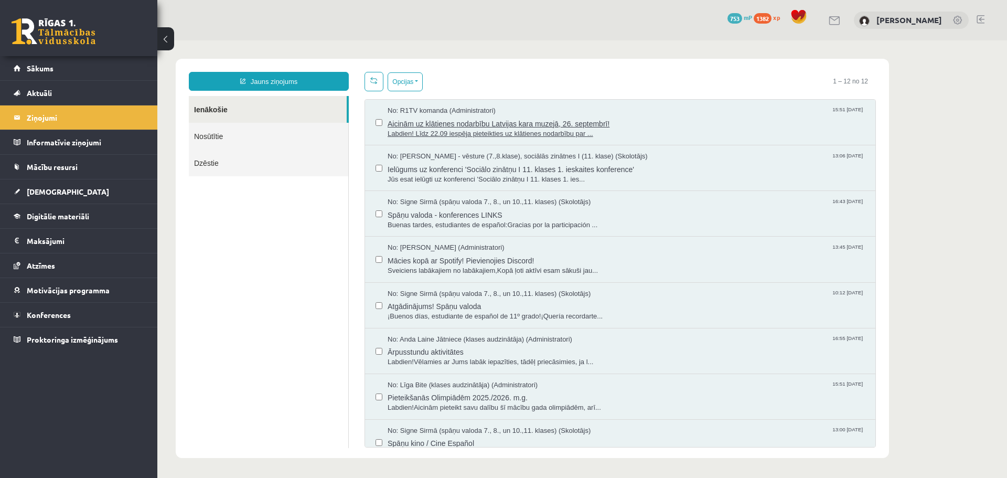
click at [511, 129] on span "Labdien! Līdz 22.09 iespēja pieteikties uz klātienes nodarbību par ..." at bounding box center [625, 134] width 477 height 10
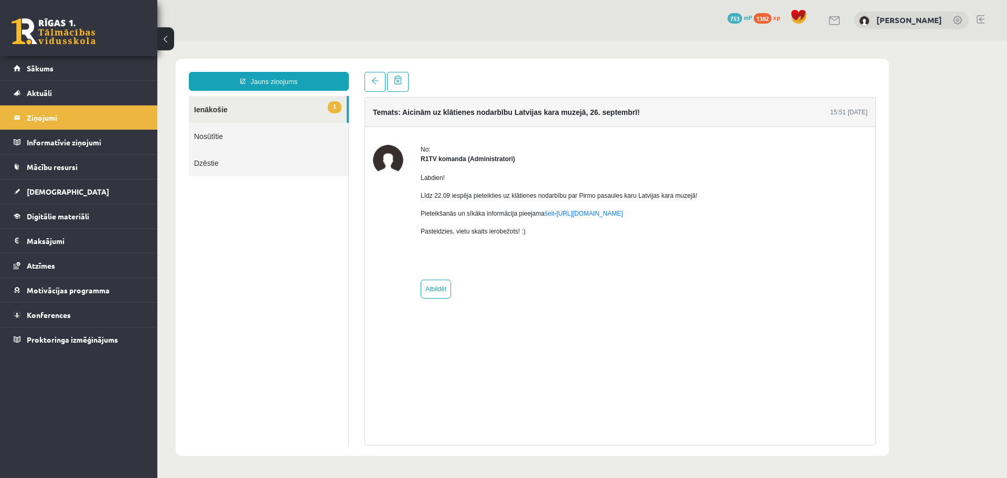
click at [251, 107] on link "1 Ienākošie" at bounding box center [268, 109] width 158 height 27
drag, startPoint x: 211, startPoint y: 110, endPoint x: 205, endPoint y: 111, distance: 5.8
click at [210, 110] on link "1 Ienākošie" at bounding box center [268, 109] width 158 height 27
click at [117, 114] on legend "Ziņojumi 0" at bounding box center [85, 117] width 117 height 24
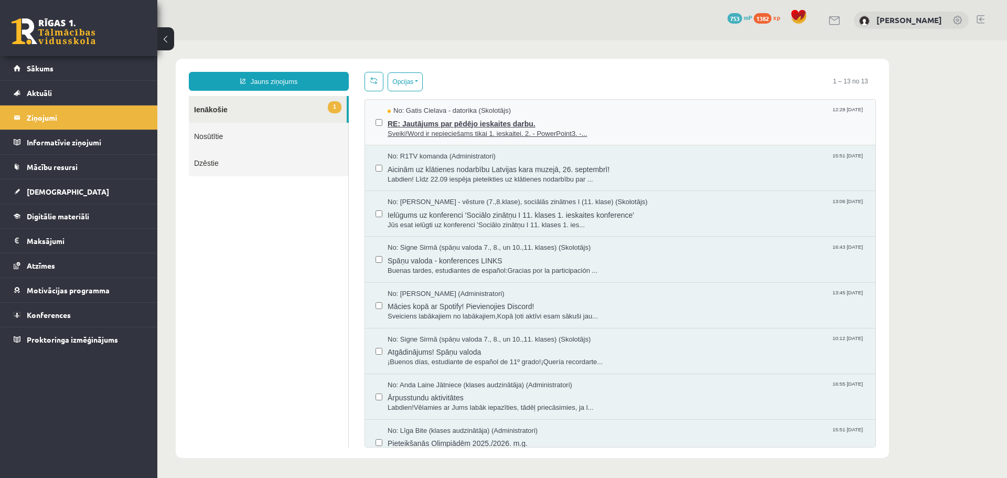
click at [631, 119] on span "RE: Jautājums par pēdējo ieskaites darbu." at bounding box center [625, 122] width 477 height 13
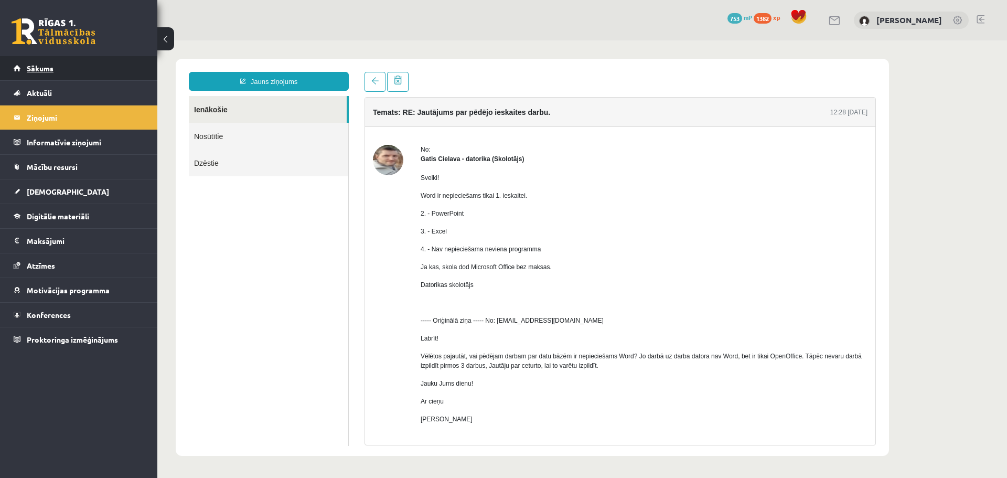
click at [66, 72] on link "Sākums" at bounding box center [79, 68] width 131 height 24
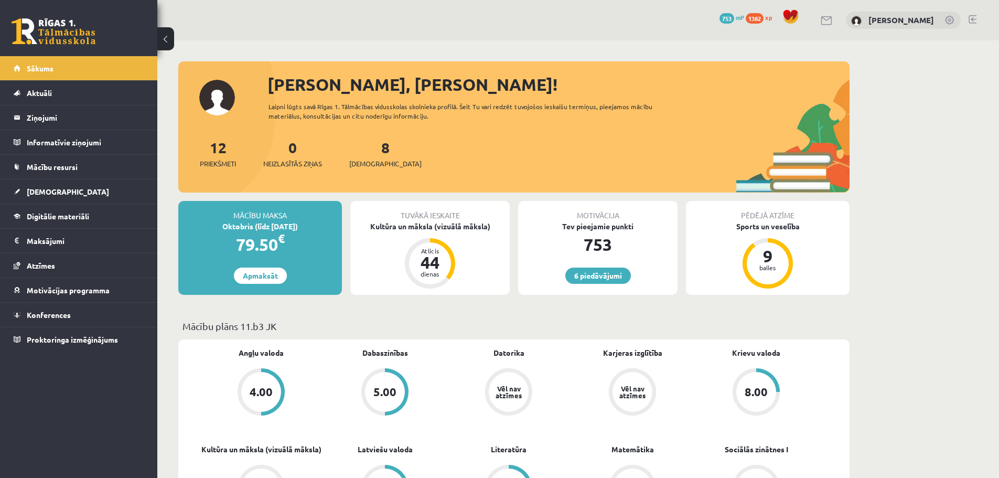
click at [377, 156] on div "8 Ieskaites" at bounding box center [385, 152] width 72 height 33
click at [364, 146] on link "8 Ieskaites" at bounding box center [385, 153] width 72 height 31
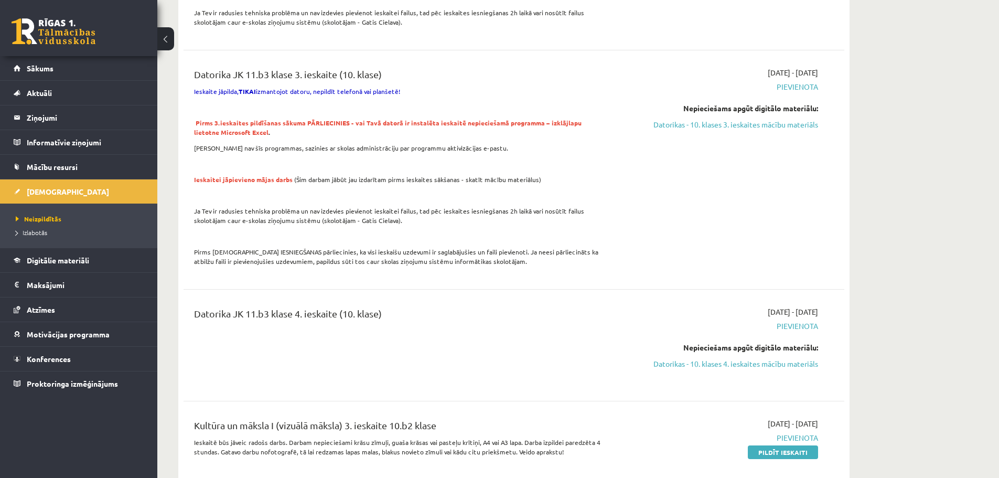
scroll to position [1049, 0]
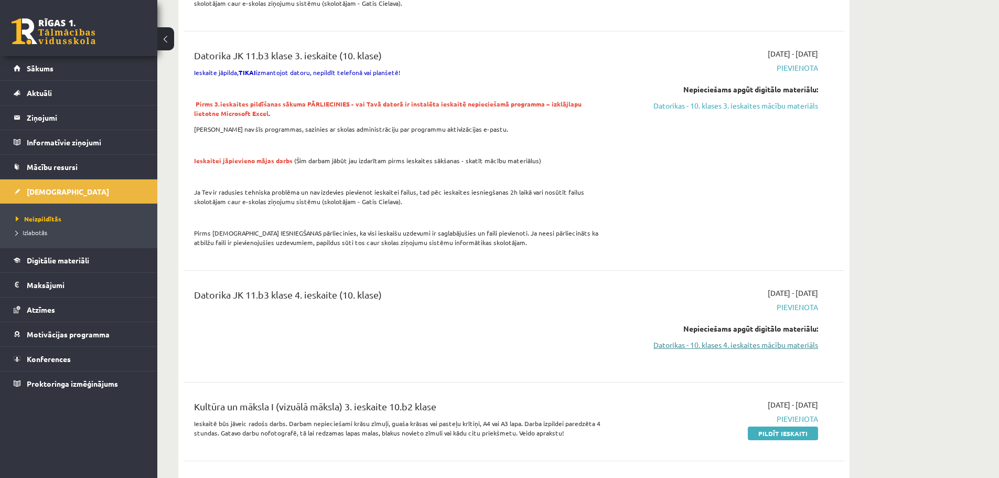
click at [760, 339] on link "Datorikas - 10. klases 4. ieskaites mācību materiāls" at bounding box center [719, 344] width 198 height 11
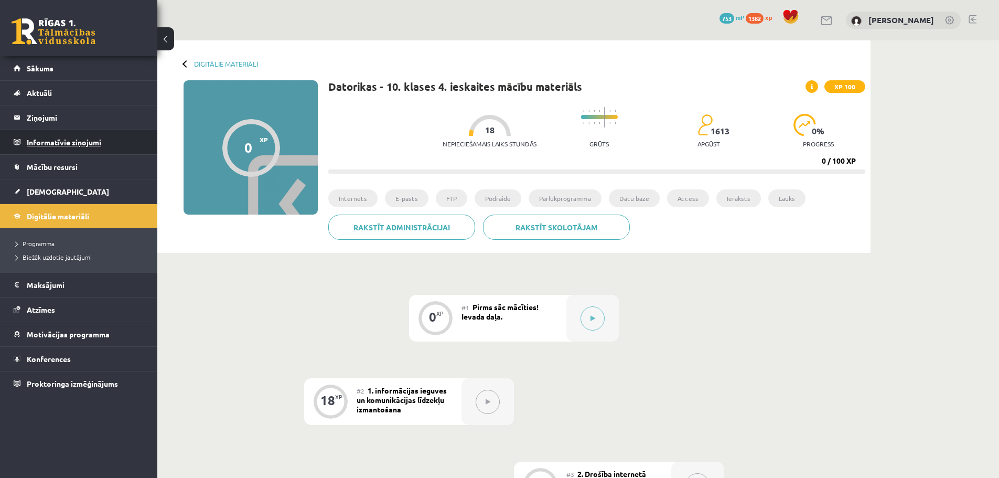
click at [49, 141] on legend "Informatīvie ziņojumi 0" at bounding box center [85, 142] width 117 height 24
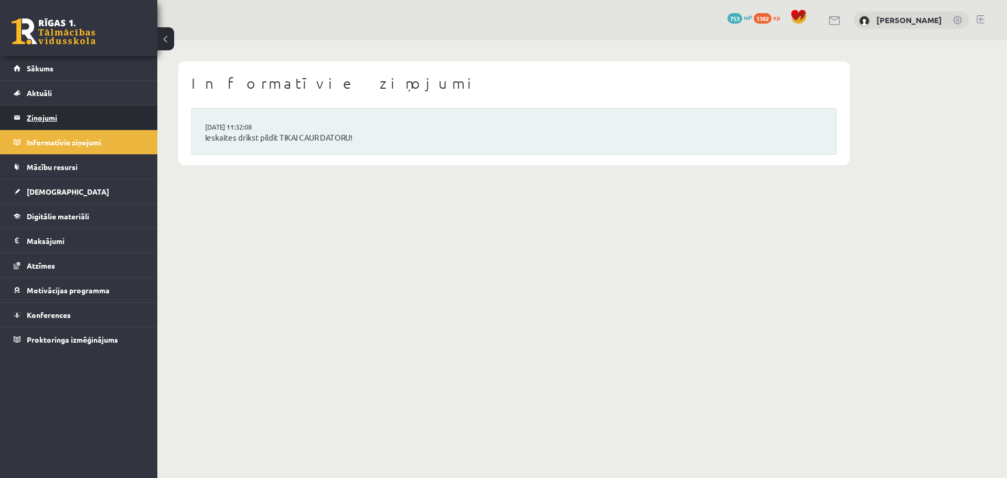
click at [52, 124] on legend "Ziņojumi 0" at bounding box center [85, 117] width 117 height 24
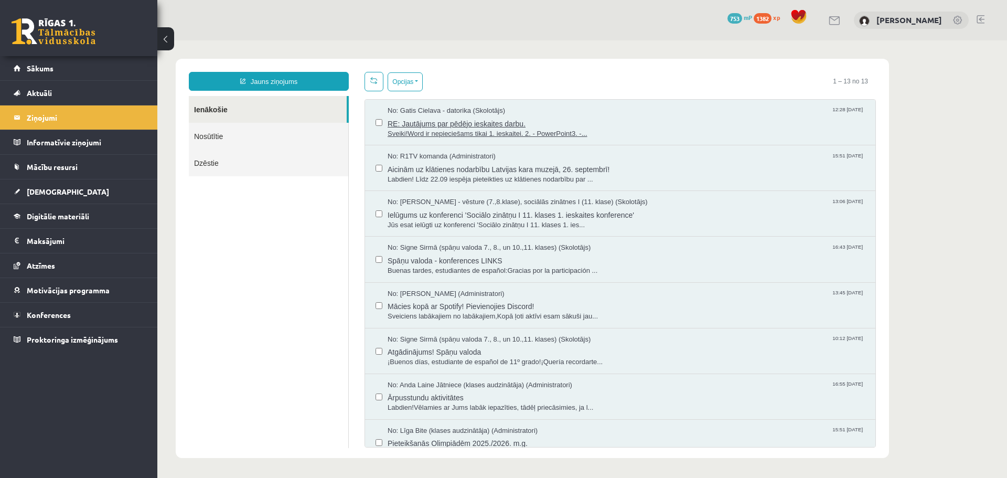
click at [586, 123] on span "RE: Jautājums par pēdējo ieskaites darbu." at bounding box center [625, 122] width 477 height 13
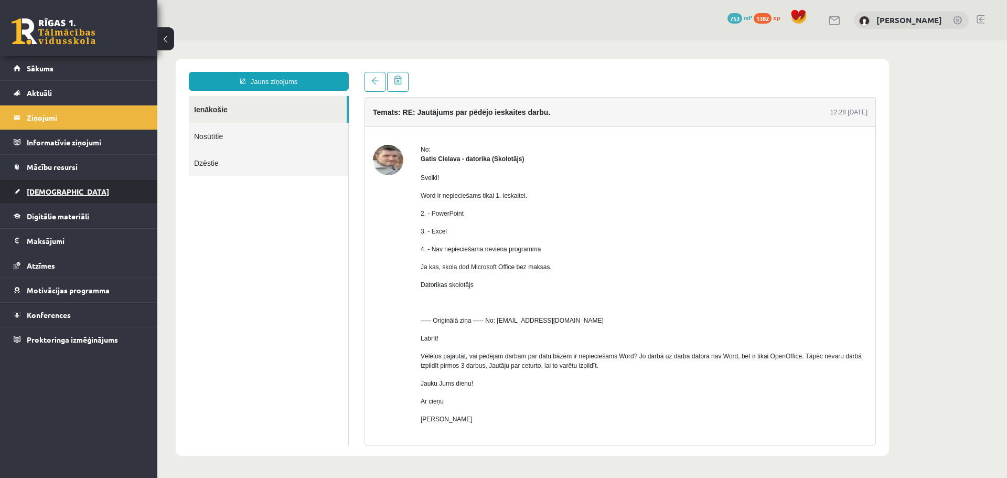
click at [33, 189] on span "[DEMOGRAPHIC_DATA]" at bounding box center [68, 191] width 82 height 9
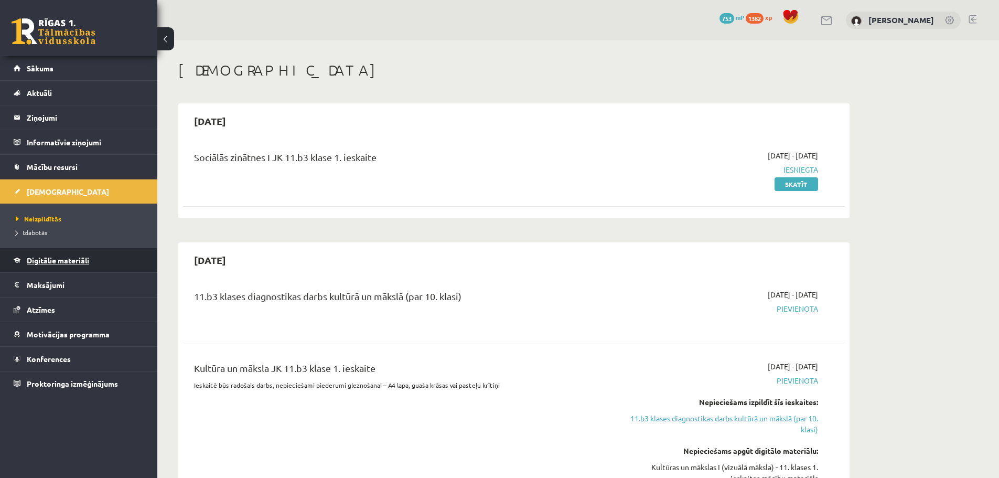
click at [67, 254] on link "Digitālie materiāli" at bounding box center [79, 260] width 131 height 24
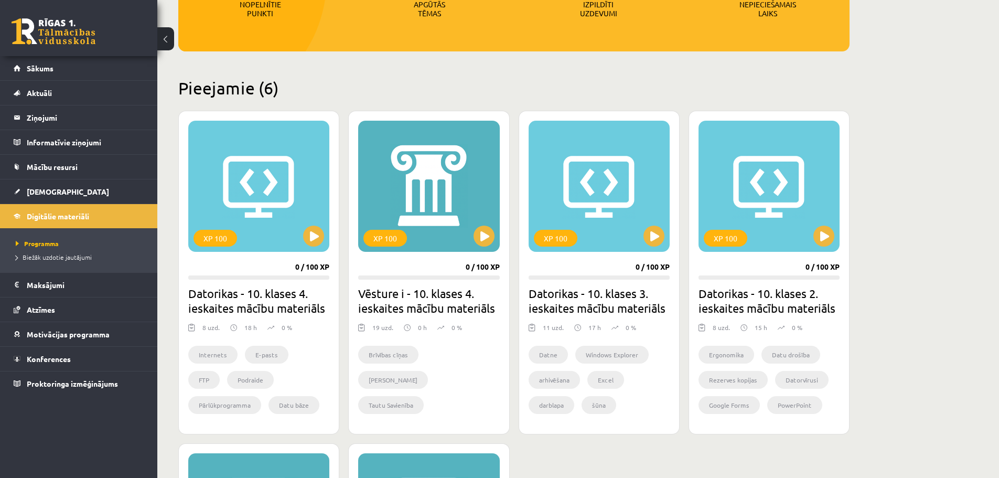
scroll to position [262, 0]
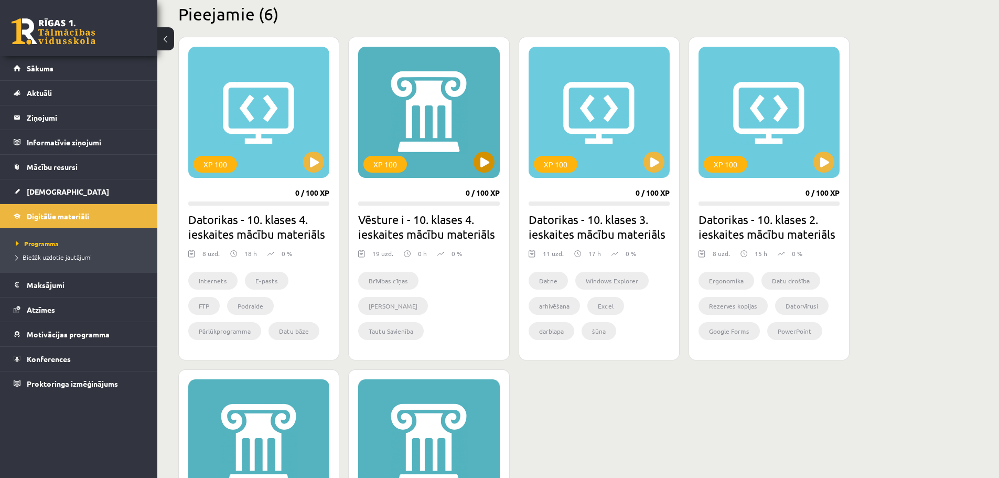
click at [445, 114] on div "XP 100" at bounding box center [428, 112] width 141 height 131
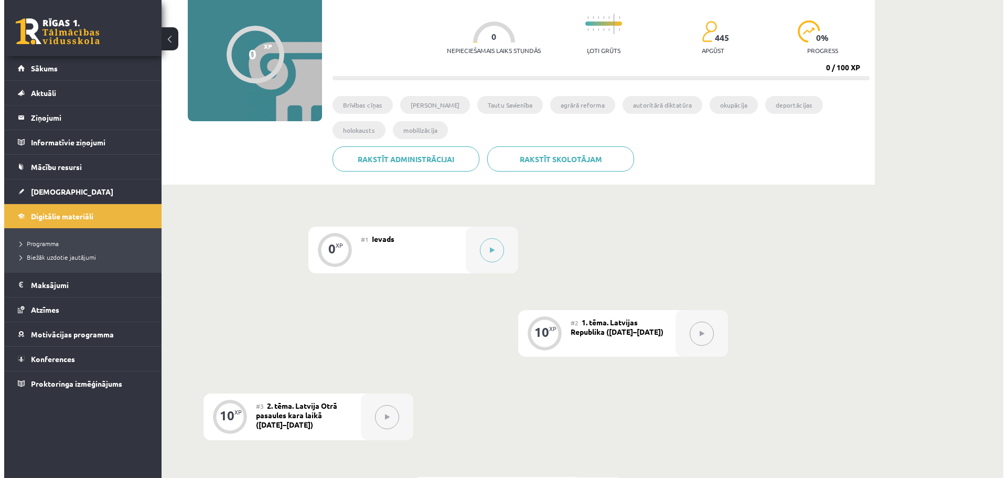
scroll to position [157, 0]
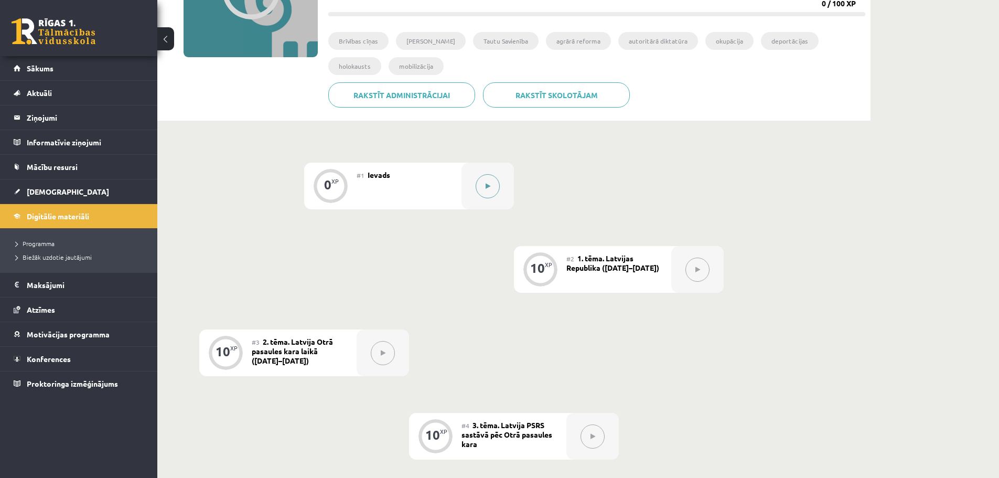
click at [502, 194] on div at bounding box center [487, 186] width 52 height 47
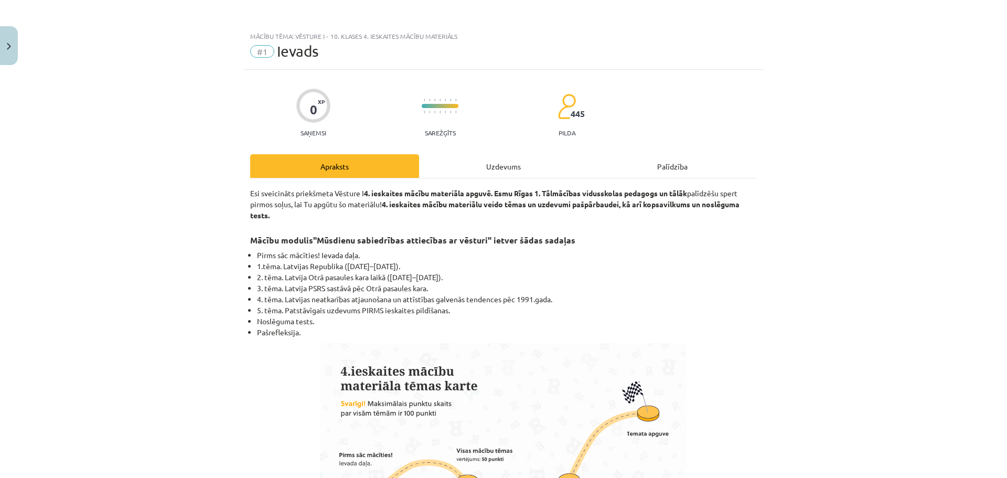
click at [509, 169] on div "Uzdevums" at bounding box center [503, 166] width 169 height 24
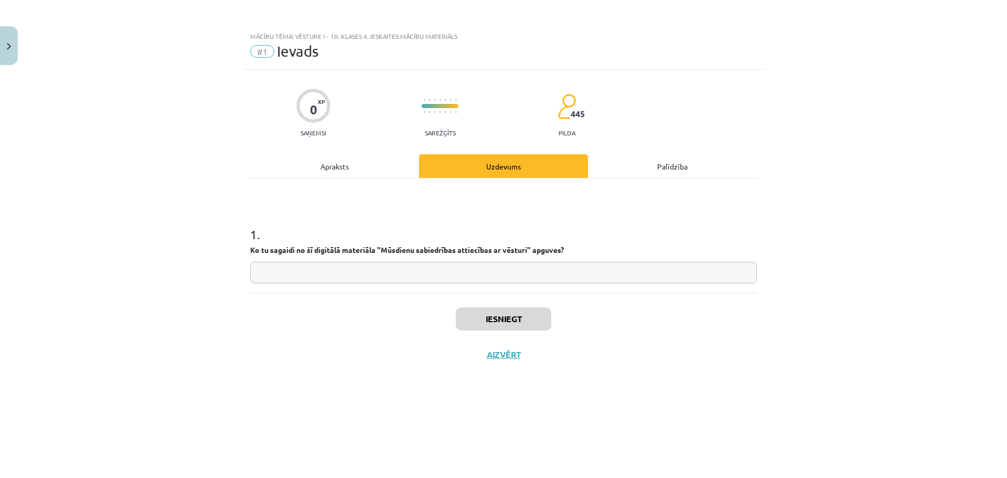
click at [354, 168] on div "Apraksts" at bounding box center [334, 166] width 169 height 24
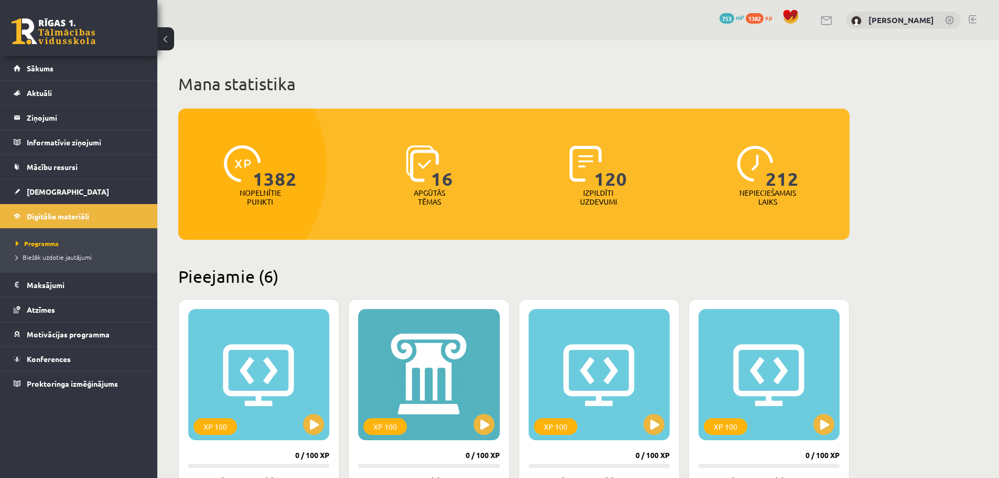
scroll to position [315, 0]
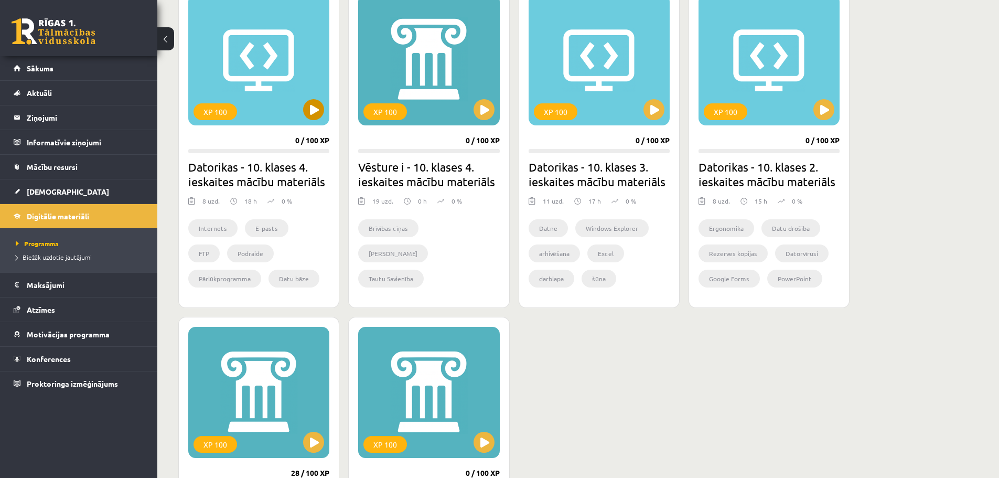
click at [253, 77] on div "XP 100" at bounding box center [258, 59] width 141 height 131
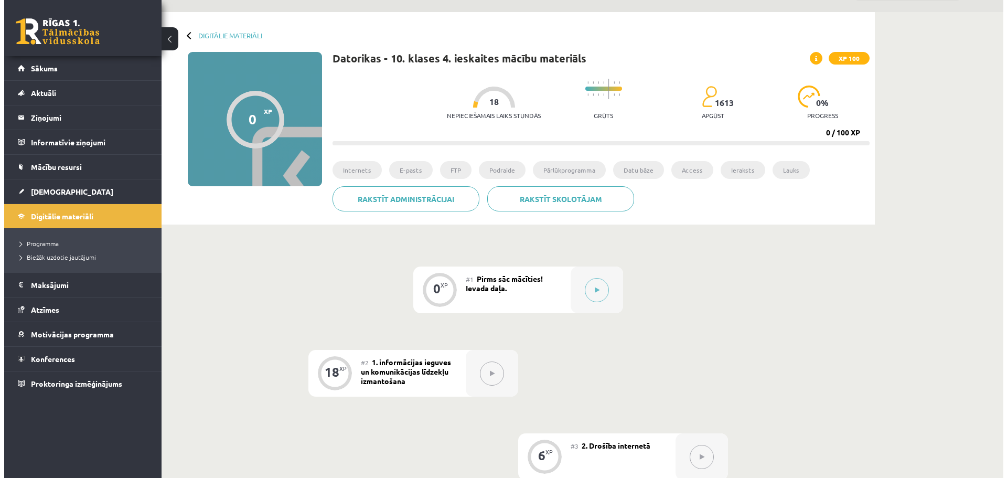
scroll to position [52, 0]
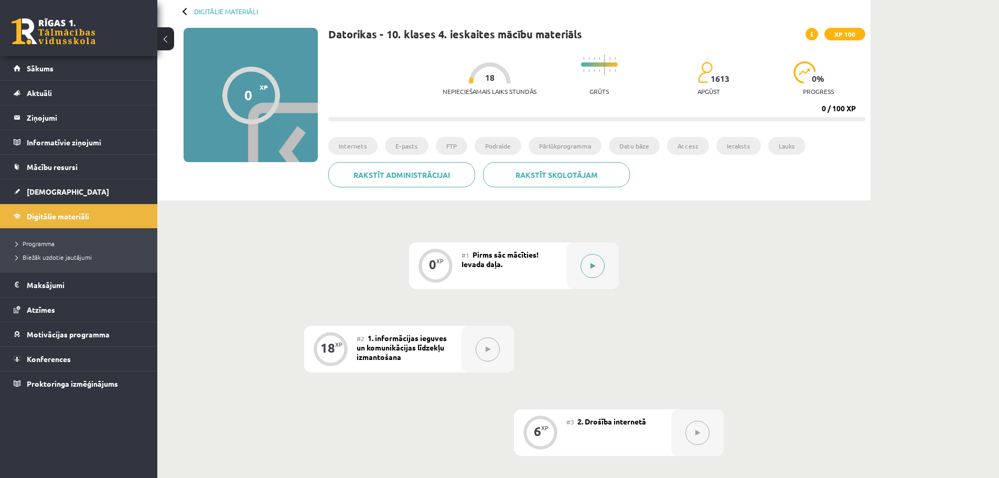
click at [590, 265] on icon at bounding box center [592, 266] width 5 height 6
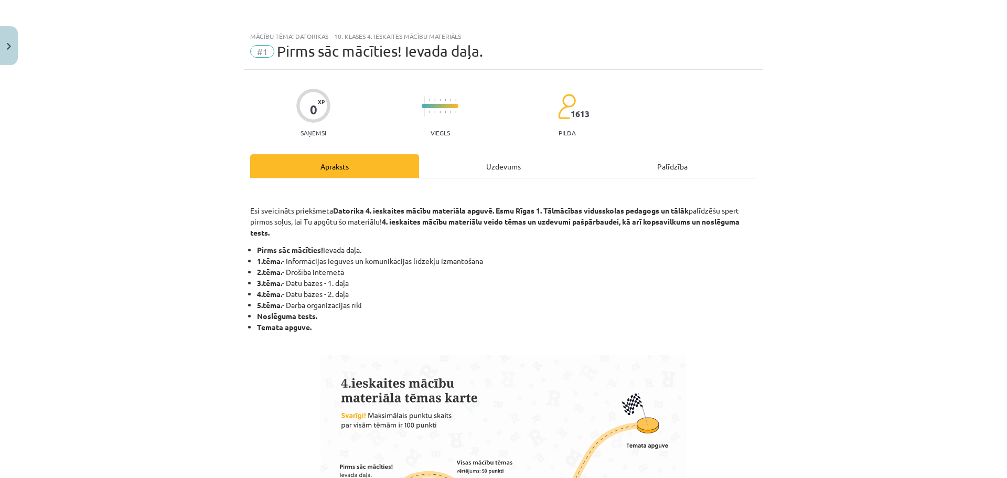
click at [522, 165] on div "Uzdevums" at bounding box center [503, 166] width 169 height 24
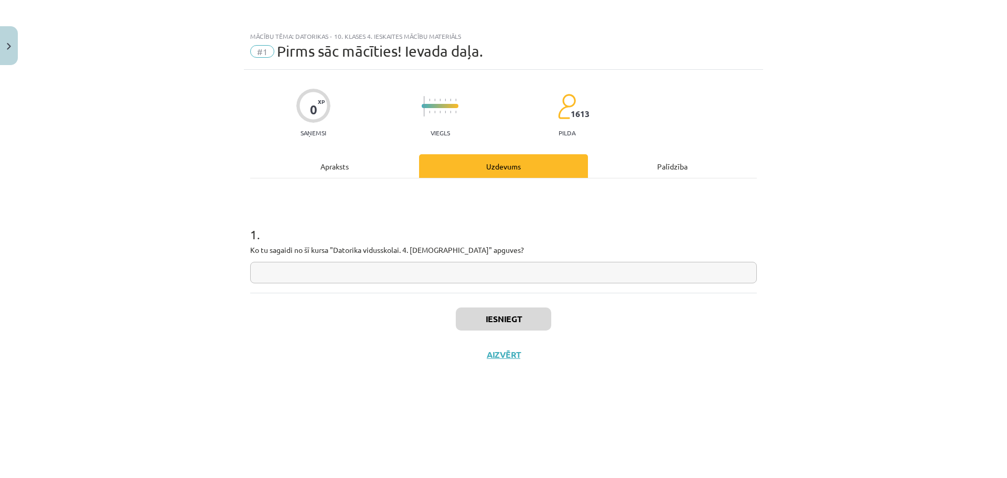
click at [339, 160] on div "Apraksts" at bounding box center [334, 166] width 169 height 24
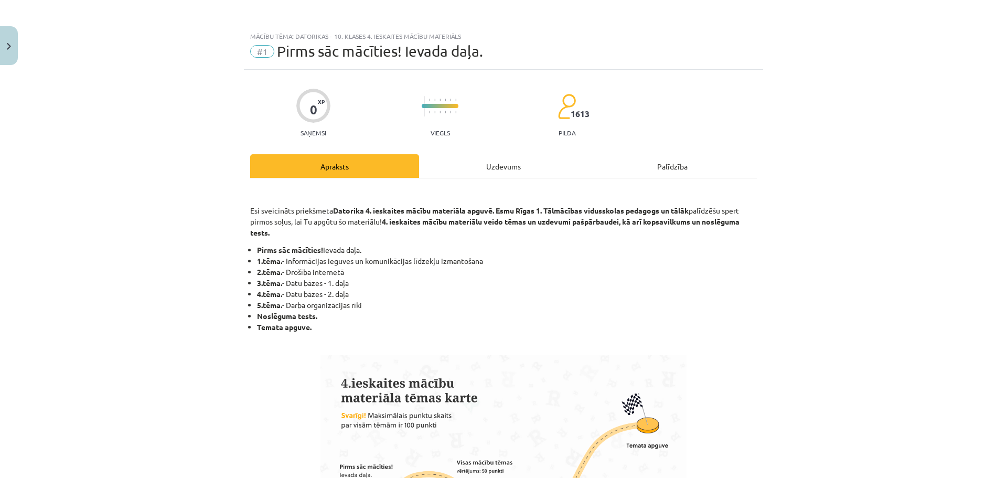
drag, startPoint x: 486, startPoint y: 262, endPoint x: 287, endPoint y: 264, distance: 199.3
click at [287, 264] on li "1.tēma. - Informācijas ieguves un komunikācijas līdzekļu izmantošana" at bounding box center [507, 260] width 500 height 11
click at [500, 171] on div "Uzdevums" at bounding box center [503, 166] width 169 height 24
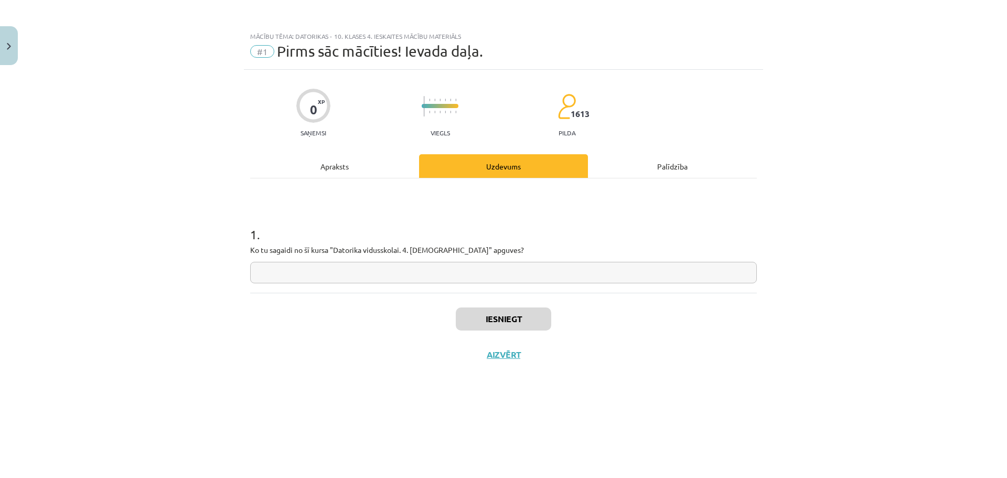
click at [482, 273] on input "text" at bounding box center [503, 272] width 507 height 21
click at [490, 274] on input "text" at bounding box center [503, 272] width 507 height 21
type input "**********"
click at [510, 320] on button "Iesniegt" at bounding box center [503, 318] width 95 height 23
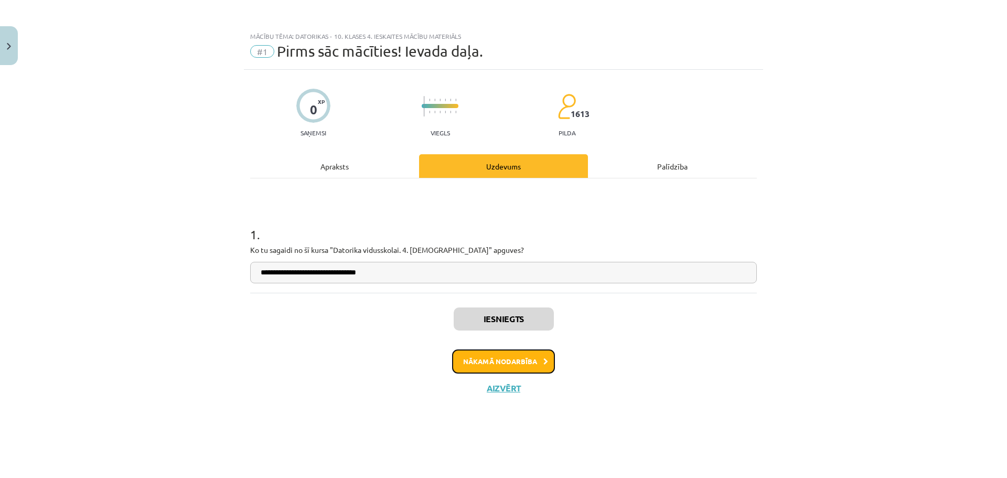
click at [543, 365] on button "Nākamā nodarbība" at bounding box center [503, 361] width 103 height 24
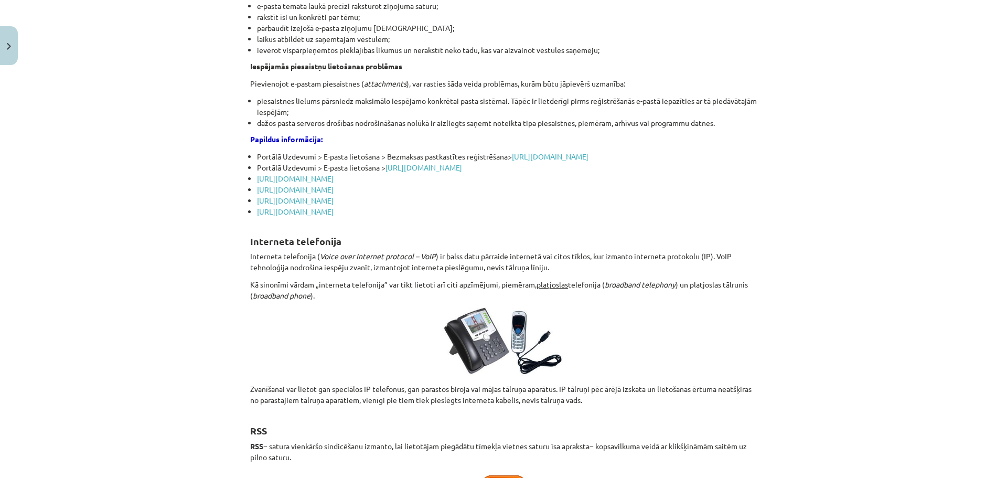
click at [514, 217] on li "https://profizgl.lu.lv/mod/book/view.php?id=20150&chapterid=4881" at bounding box center [507, 211] width 500 height 11
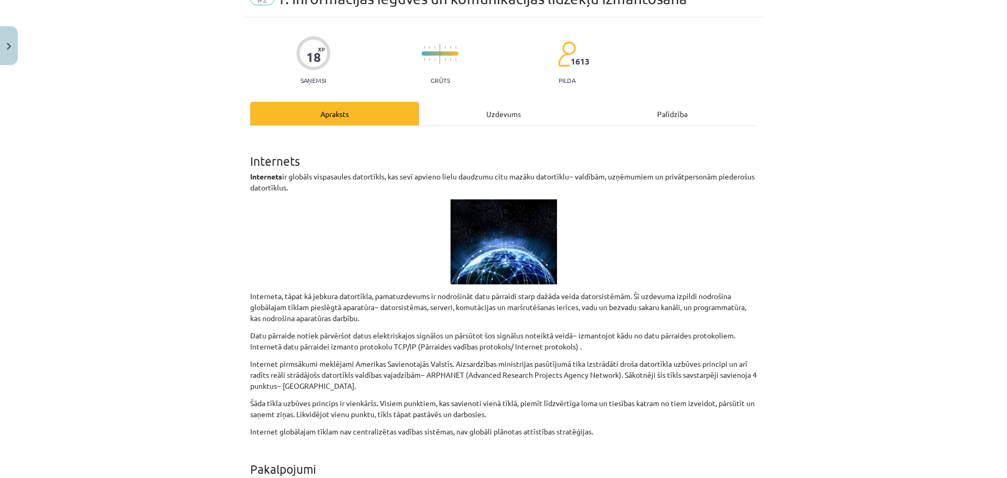
scroll to position [0, 0]
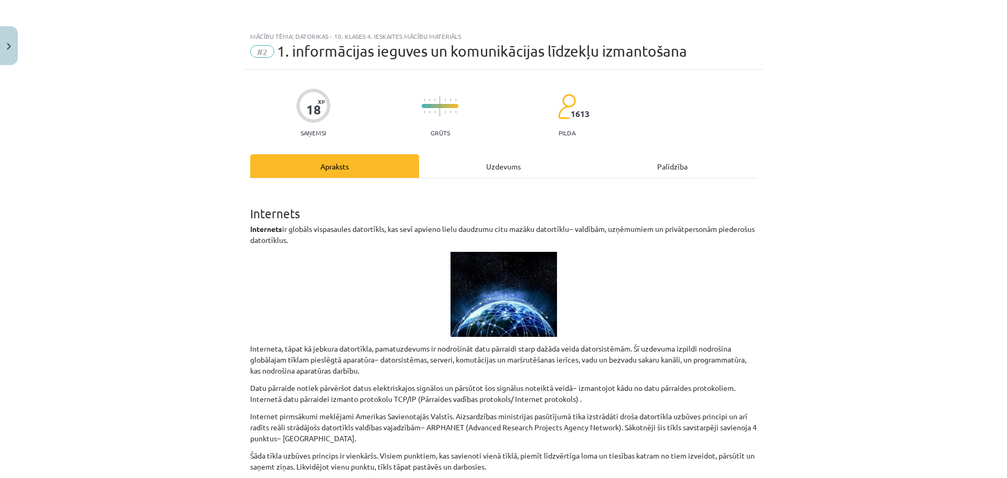
click at [840, 37] on div "Mācību tēma: Datorikas - 10. klases 4. ieskaites mācību materiāls #2 1. informā…" at bounding box center [503, 239] width 1007 height 478
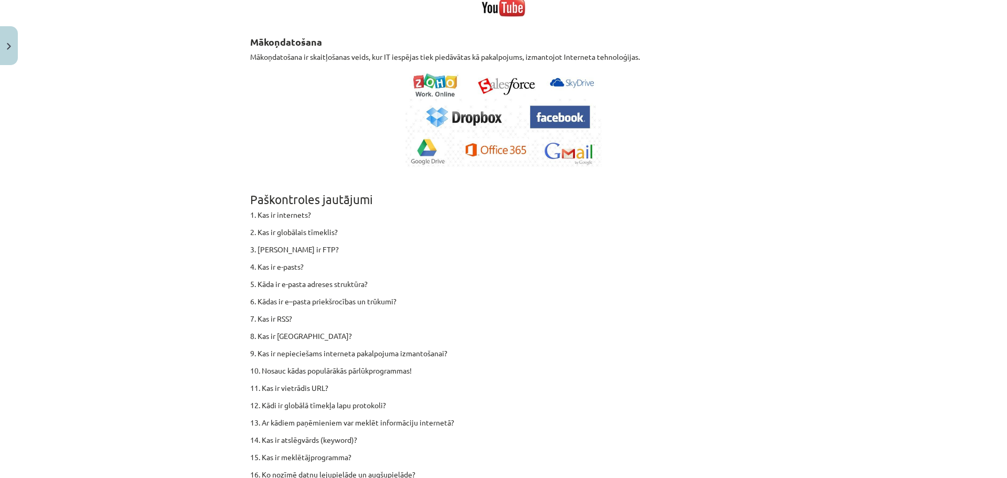
scroll to position [5961, 0]
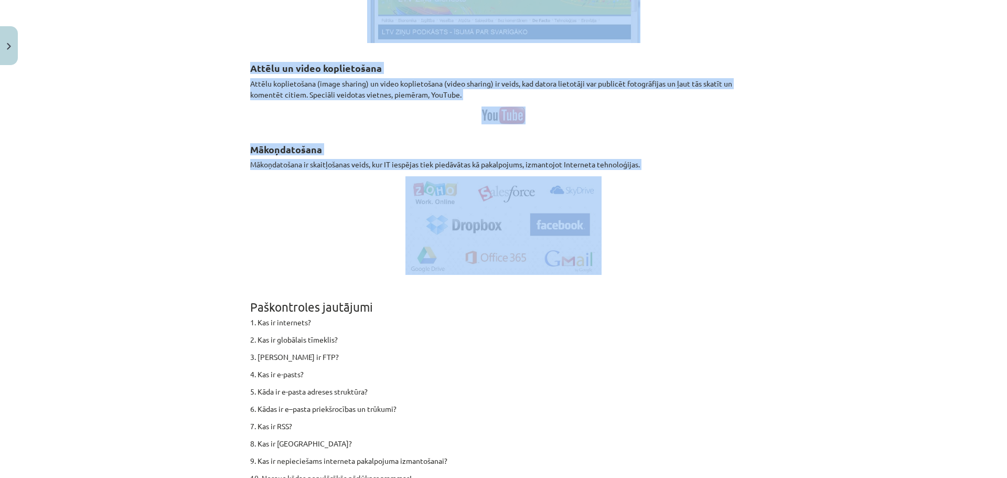
drag, startPoint x: 230, startPoint y: 210, endPoint x: 655, endPoint y: 361, distance: 451.4
click at [655, 361] on div "Mācību tēma: Datorikas - 10. klases 4. ieskaites mācību materiāls #2 1. informā…" at bounding box center [503, 239] width 1007 height 478
copy div "Internets Internets ir globāls vispasaules datortīkls, kas sevī apvieno lielu d…"
click at [831, 173] on div "Mācību tēma: Datorikas - 10. klases 4. ieskaites mācību materiāls #2 1. informā…" at bounding box center [503, 239] width 1007 height 478
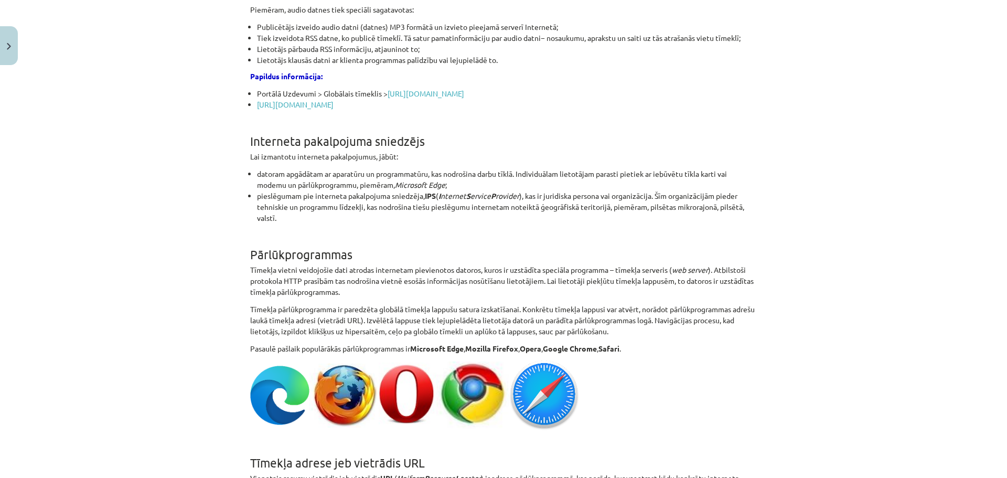
scroll to position [0, 0]
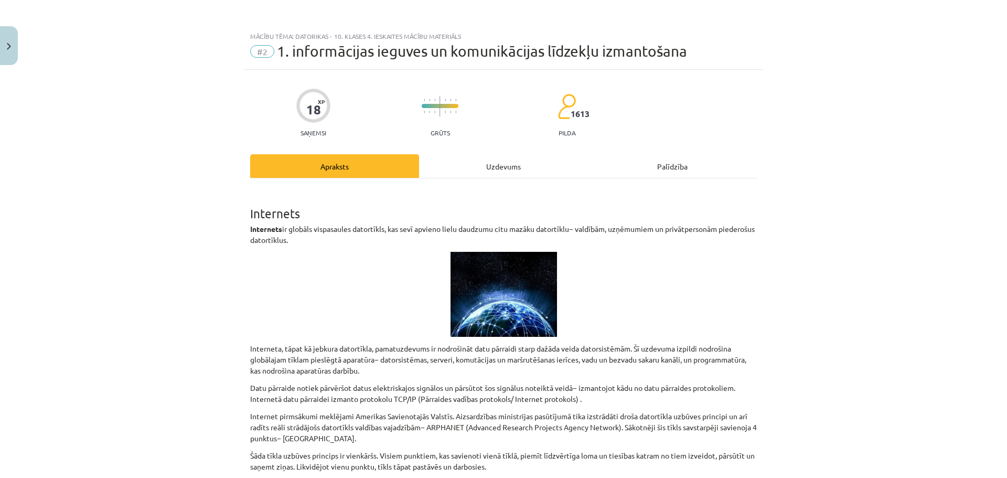
click at [473, 167] on div "Uzdevums" at bounding box center [503, 166] width 169 height 24
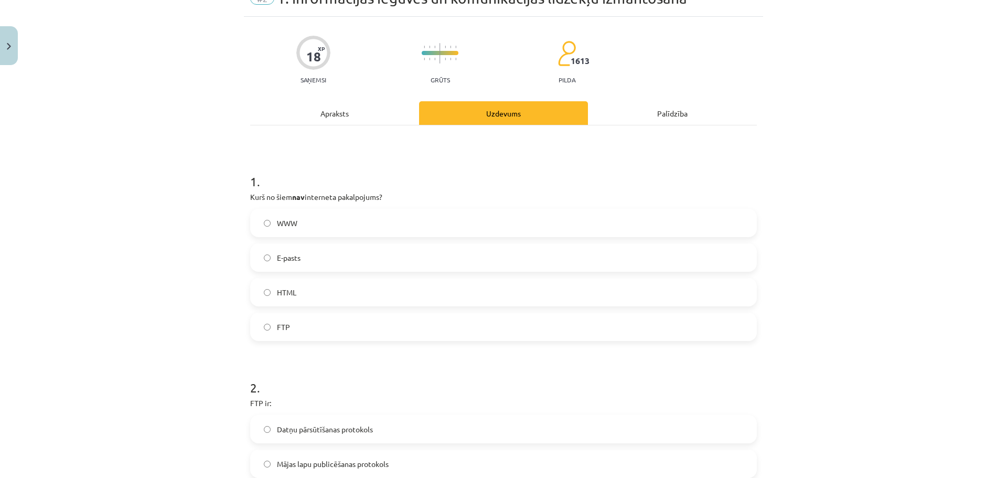
scroll to position [79, 0]
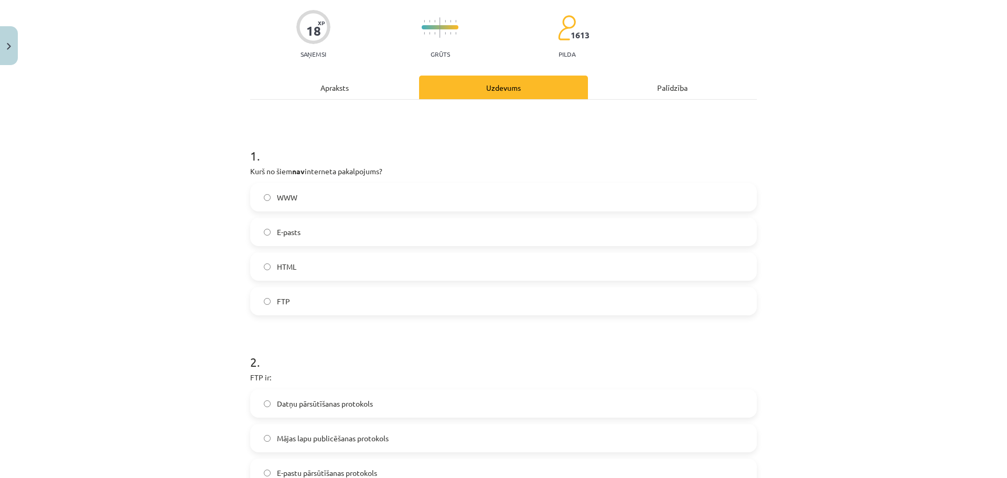
click at [307, 312] on label "FTP" at bounding box center [503, 301] width 504 height 26
click at [327, 91] on div "Apraksts" at bounding box center [334, 88] width 169 height 24
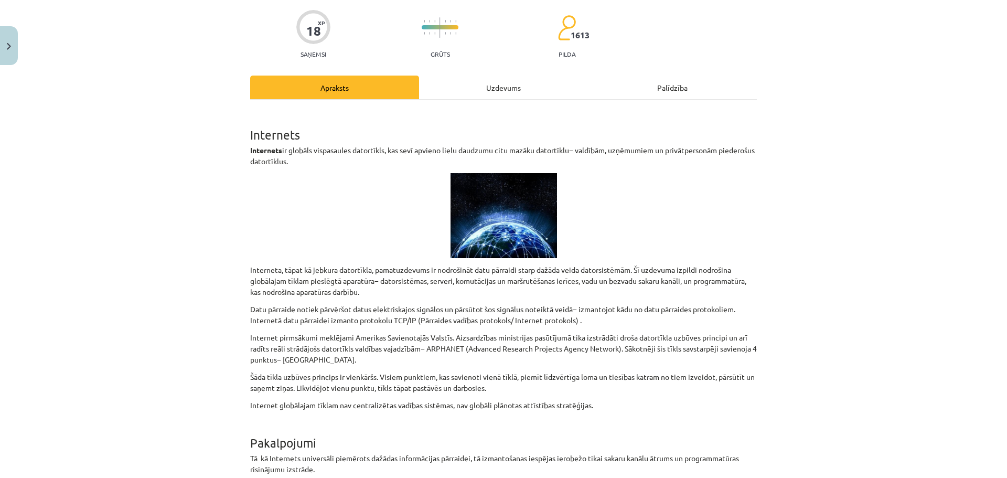
click at [519, 89] on div "Uzdevums" at bounding box center [503, 88] width 169 height 24
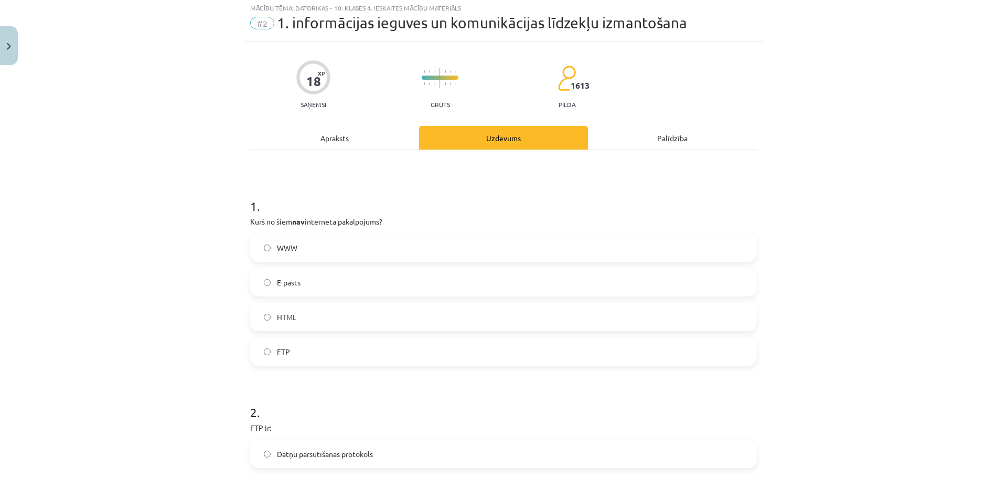
scroll to position [26, 0]
click at [312, 278] on label "E-pasts" at bounding box center [503, 284] width 504 height 26
click at [405, 206] on h1 "1 ." at bounding box center [503, 198] width 507 height 33
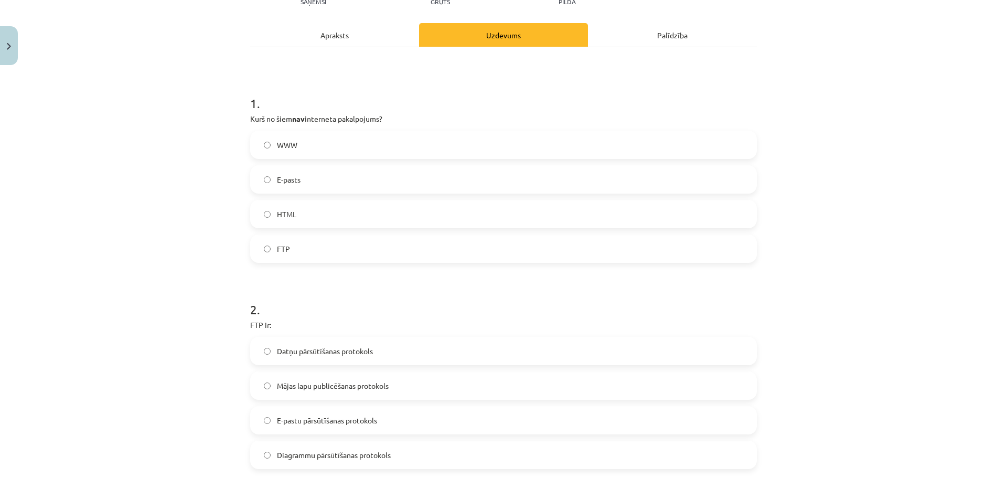
scroll to position [184, 0]
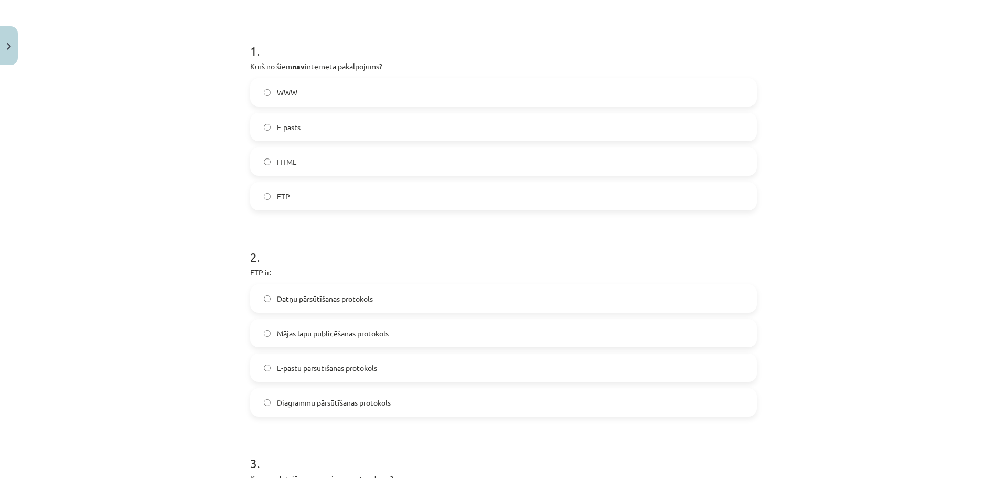
click at [374, 311] on label "Datņu pārsūtīšanas protokols" at bounding box center [503, 298] width 504 height 26
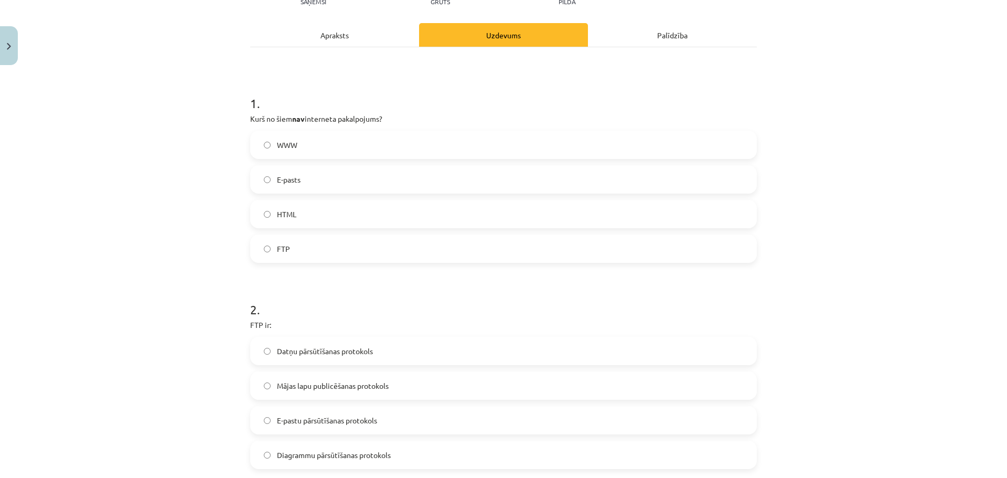
click at [303, 211] on label "HTML" at bounding box center [503, 214] width 504 height 26
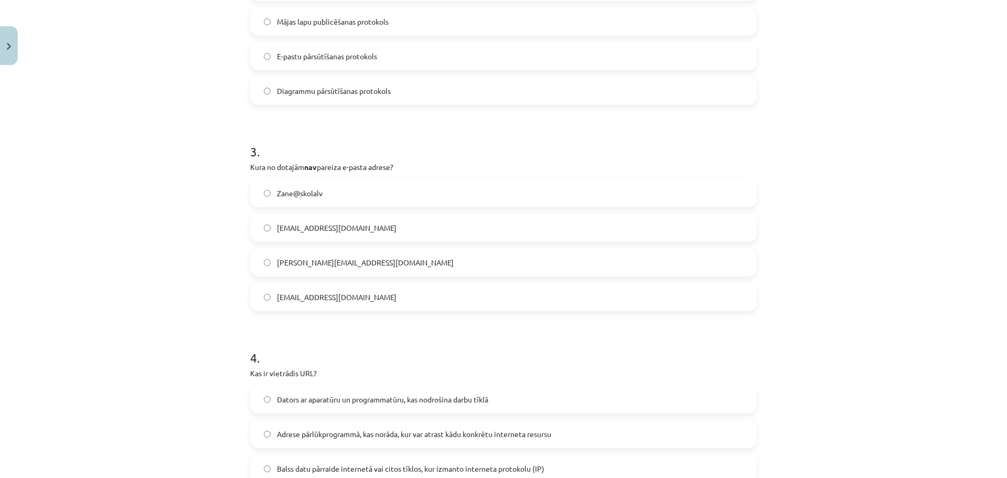
scroll to position [498, 0]
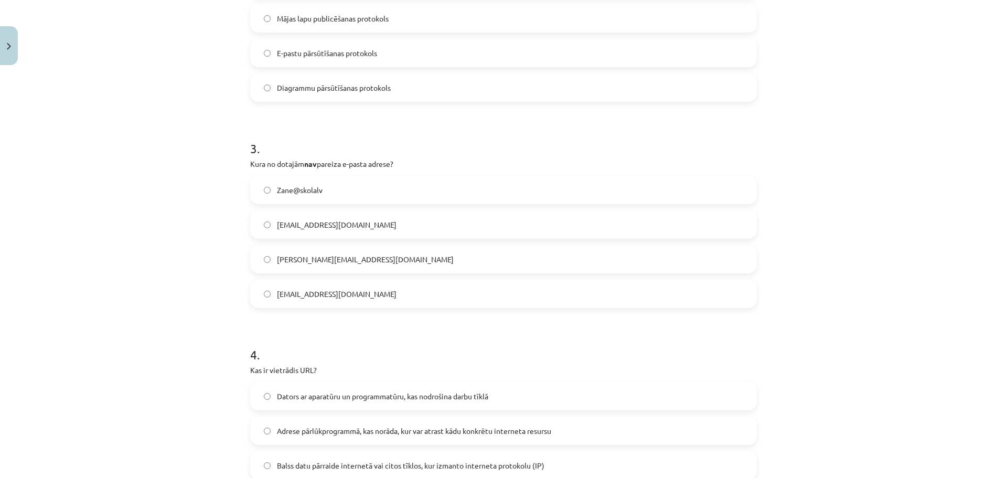
click at [339, 302] on label "linda@skola.lv" at bounding box center [503, 294] width 504 height 26
click at [399, 223] on label "peteris_lielais@SkolA.lv" at bounding box center [503, 224] width 504 height 26
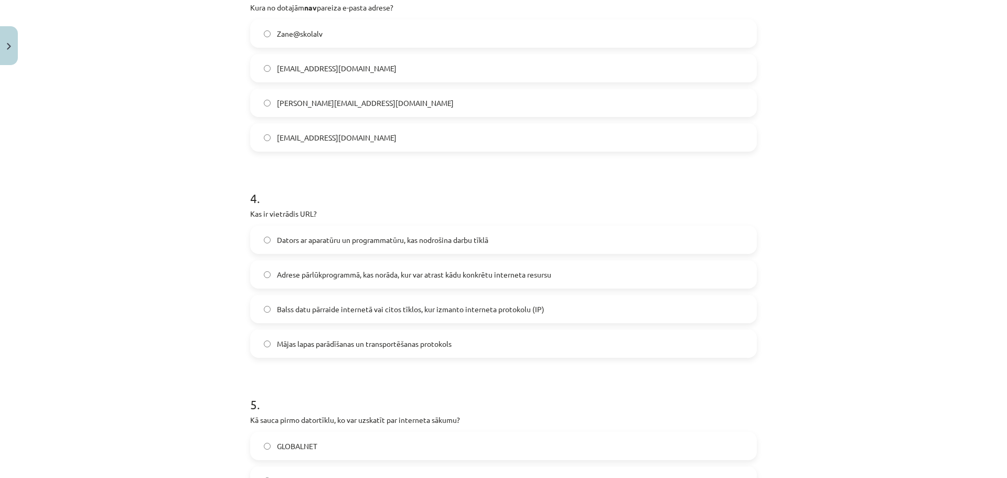
scroll to position [655, 0]
drag, startPoint x: 267, startPoint y: 211, endPoint x: 305, endPoint y: 213, distance: 38.3
click at [305, 213] on p "Kas ir vietrādis URL?" at bounding box center [503, 212] width 507 height 11
click at [305, 217] on p "Kas ir vietrādis URL?" at bounding box center [503, 212] width 507 height 11
drag, startPoint x: 308, startPoint y: 212, endPoint x: 266, endPoint y: 214, distance: 42.5
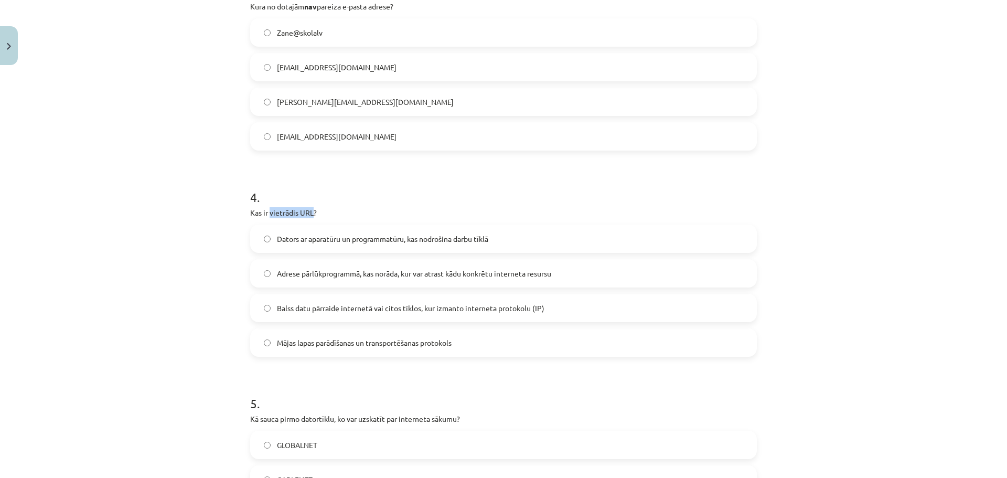
click at [266, 214] on p "Kas ir vietrādis URL?" at bounding box center [503, 212] width 507 height 11
click at [288, 214] on p "Kas ir vietrādis URL?" at bounding box center [503, 212] width 507 height 11
drag, startPoint x: 296, startPoint y: 212, endPoint x: 310, endPoint y: 213, distance: 14.2
click at [310, 213] on p "Kas ir vietrādis URL?" at bounding box center [503, 212] width 507 height 11
copy p "URL"
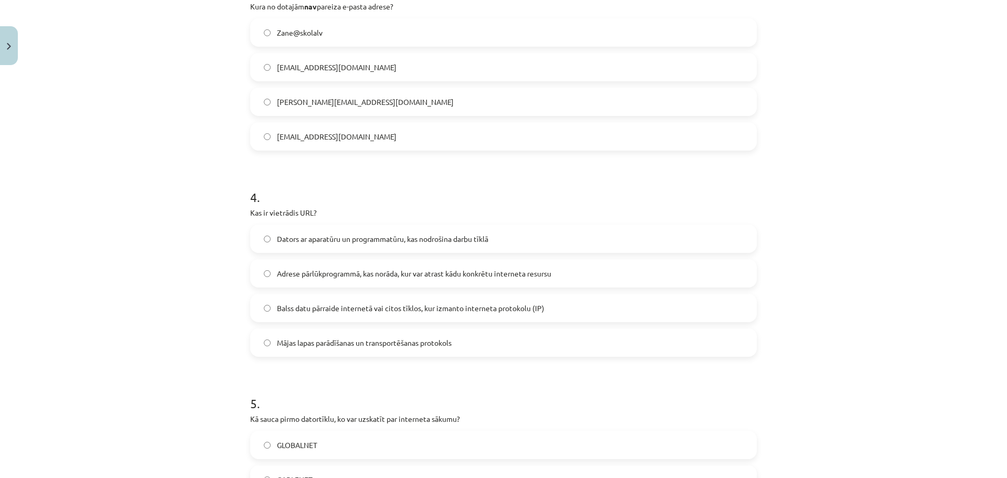
click at [306, 276] on span "Adrese pārlūkprogrammā, kas norāda, kur var atrast kādu konkrētu interneta resu…" at bounding box center [414, 273] width 274 height 11
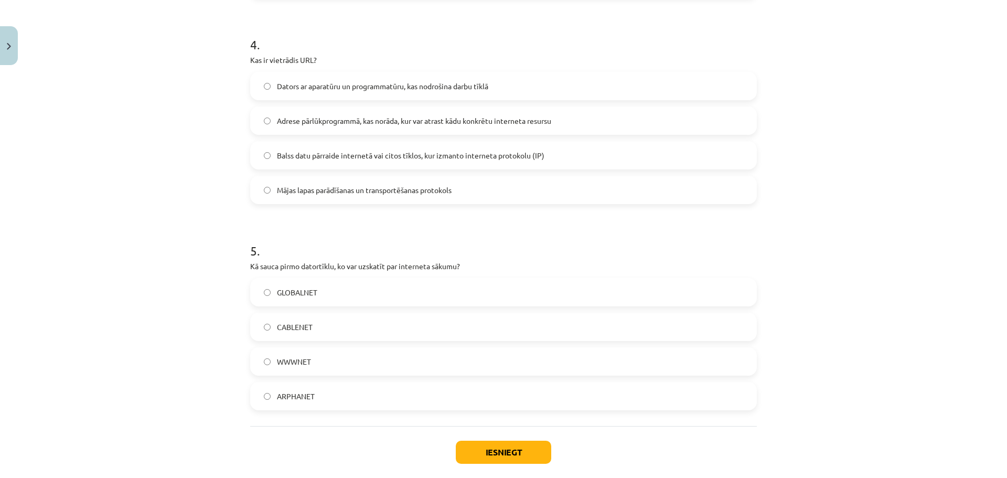
scroll to position [813, 0]
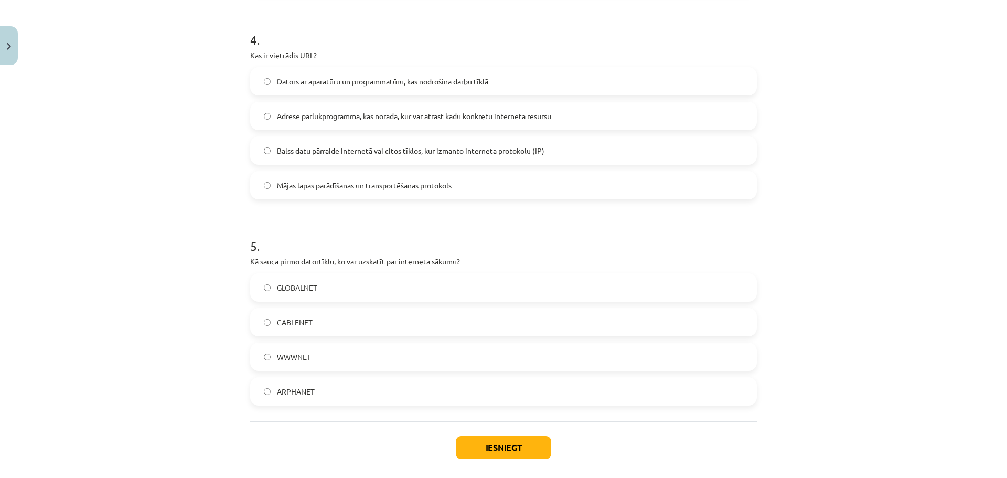
click at [308, 285] on span "GLOBALNET" at bounding box center [297, 287] width 40 height 11
drag, startPoint x: 946, startPoint y: 176, endPoint x: 532, endPoint y: 317, distance: 438.1
click at [946, 177] on div "Mācību tēma: Datorikas - 10. klases 4. ieskaites mācību materiāls #2 1. informā…" at bounding box center [503, 239] width 1007 height 478
drag, startPoint x: 396, startPoint y: 259, endPoint x: 455, endPoint y: 262, distance: 58.8
click at [455, 262] on p "Kā sauca pirmo datortīklu, ko var uzskatīt par interneta sākumu?" at bounding box center [503, 261] width 507 height 11
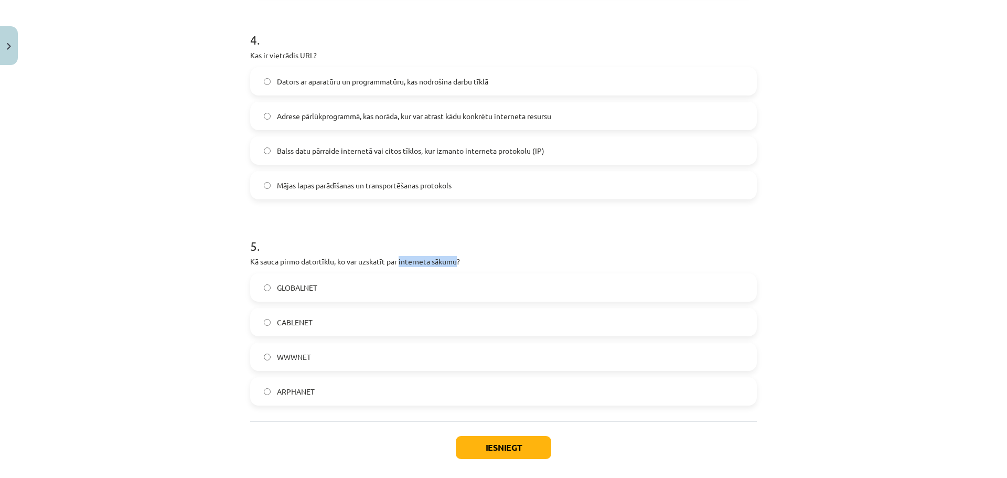
copy p "interneta sākumu"
click at [333, 282] on label "GLOBALNET" at bounding box center [503, 287] width 504 height 26
click at [500, 437] on button "Iesniegt" at bounding box center [503, 447] width 95 height 23
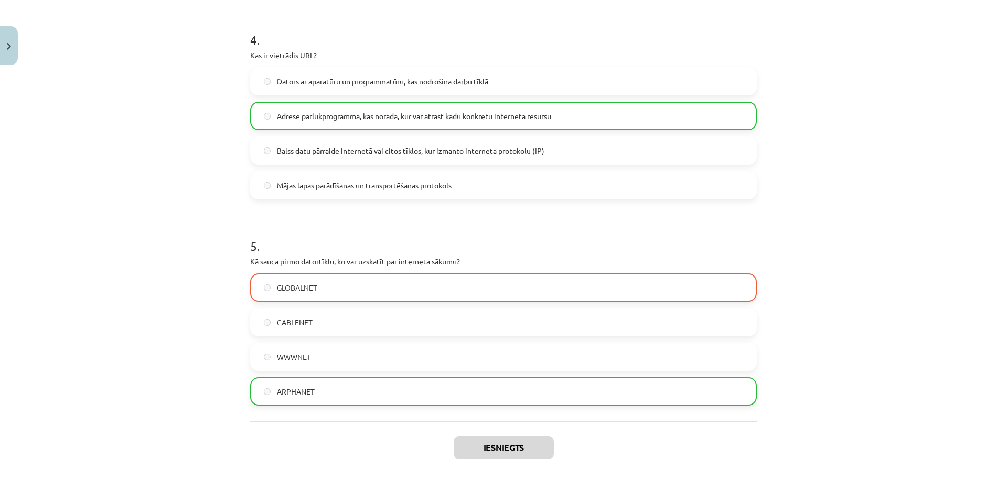
drag, startPoint x: 326, startPoint y: 391, endPoint x: 428, endPoint y: 441, distance: 113.7
click at [326, 392] on label "ARPHANET" at bounding box center [503, 391] width 504 height 26
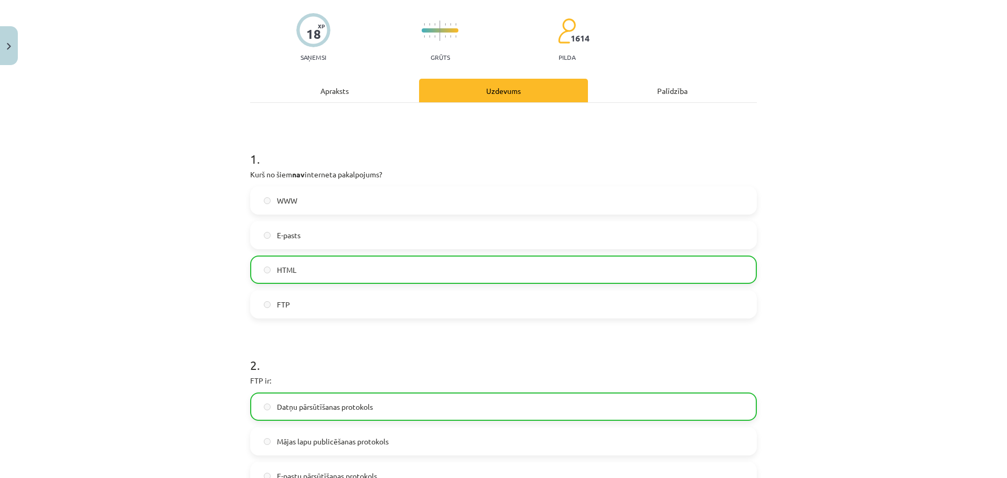
scroll to position [0, 0]
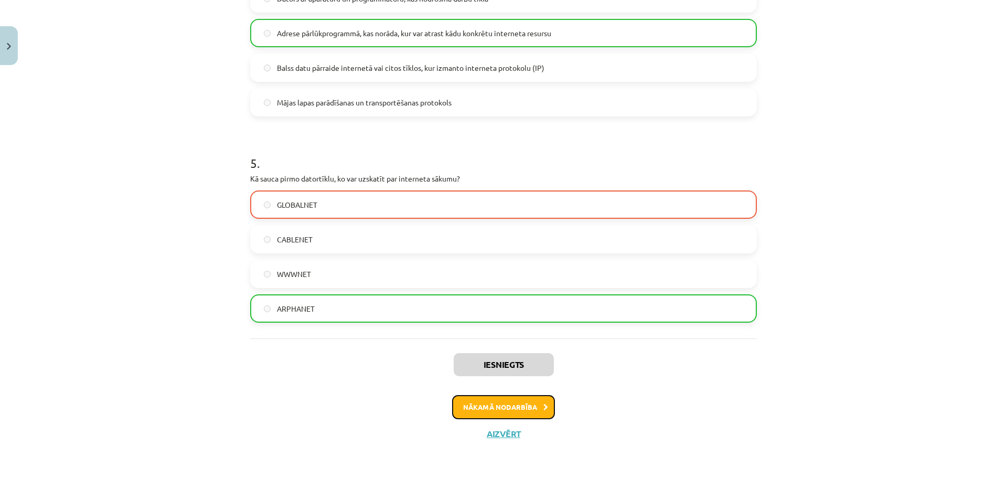
click at [545, 406] on button "Nākamā nodarbība" at bounding box center [503, 407] width 103 height 24
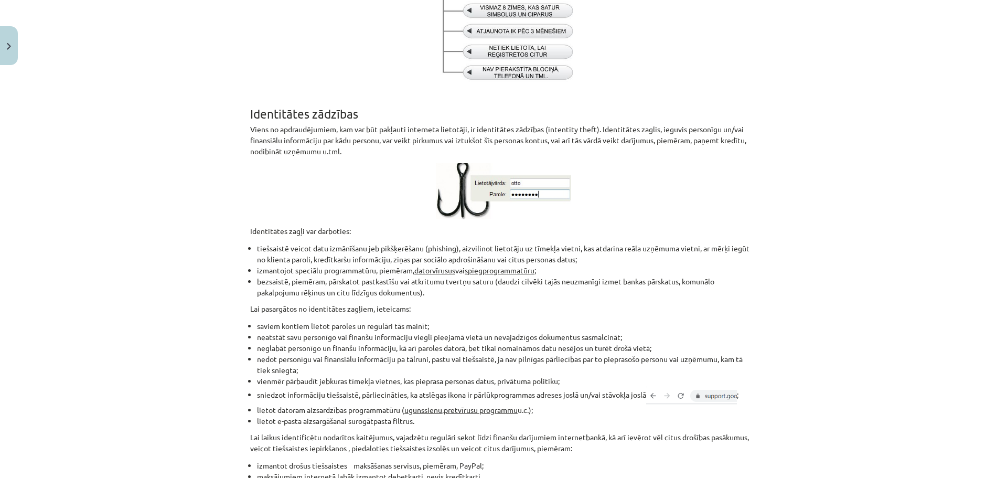
scroll to position [762, 0]
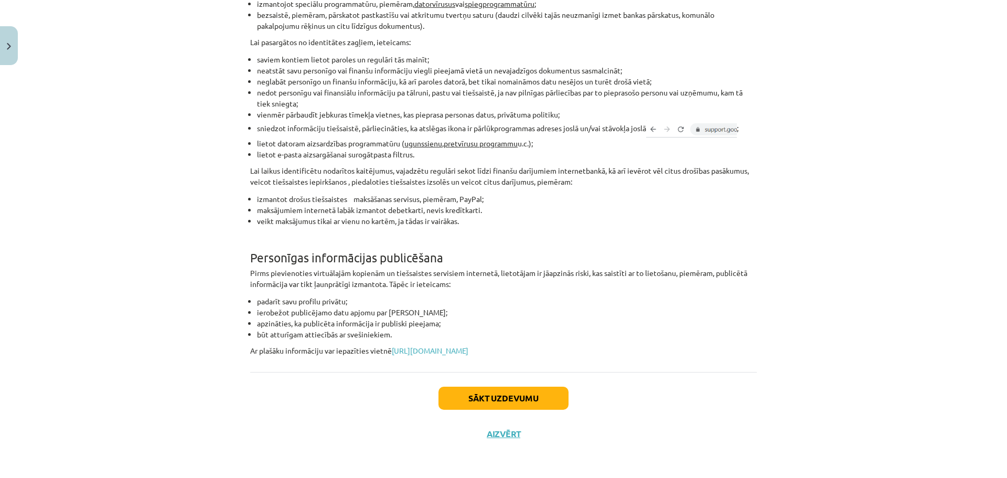
drag, startPoint x: 210, startPoint y: 164, endPoint x: 666, endPoint y: 354, distance: 493.8
click at [666, 354] on div "Mācību tēma: Datorikas - 10. klases 4. ieskaites mācību materiāls #3 2. Drošība…" at bounding box center [503, 239] width 1007 height 478
copy div "Jebkurš dators, kas pieslēgts internetam, ir pakļauts uzbrukumiem. Lai pasargāt…"
click at [906, 80] on div "Mācību tēma: Datorikas - 10. klases 4. ieskaites mācību materiāls #3 2. Drošība…" at bounding box center [503, 239] width 1007 height 478
click at [507, 397] on button "Sākt uzdevumu" at bounding box center [503, 397] width 130 height 23
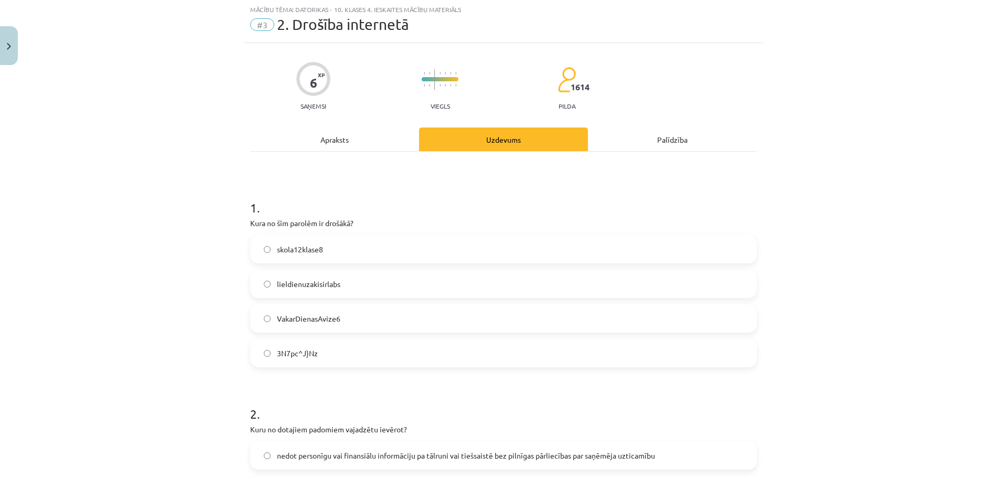
scroll to position [26, 0]
click at [340, 352] on label "3N7pc^J}Nz" at bounding box center [503, 353] width 504 height 26
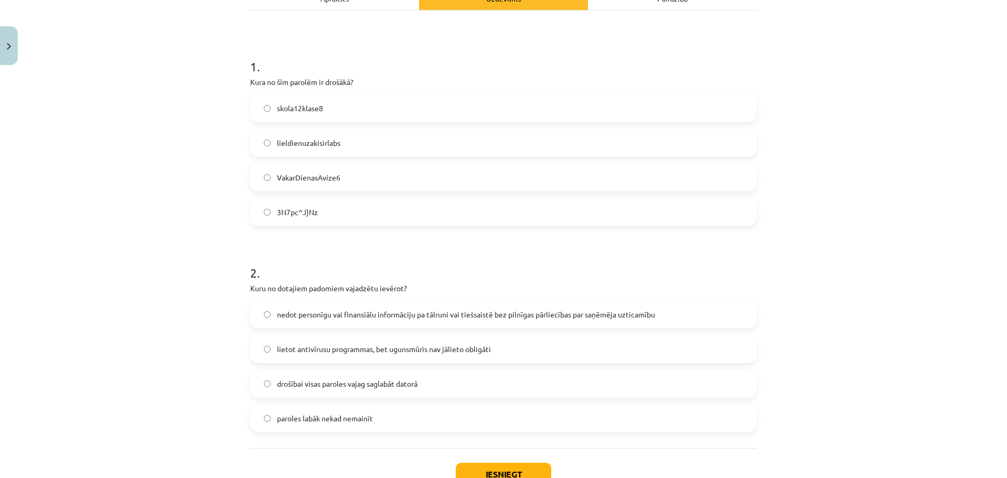
scroll to position [184, 0]
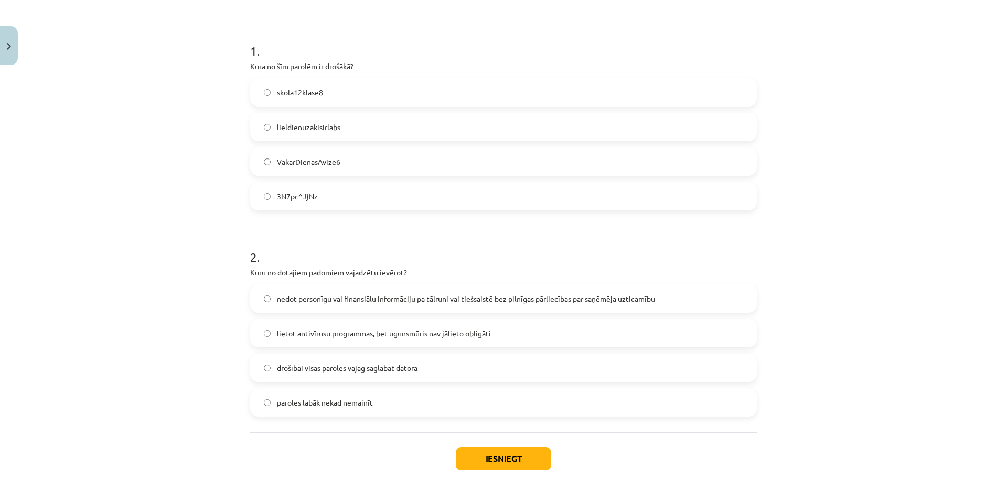
click at [608, 300] on span "nedot personīgu vai finansiālu informāciju pa tālruni vai tiešsaistē bez pilnīg…" at bounding box center [466, 298] width 378 height 11
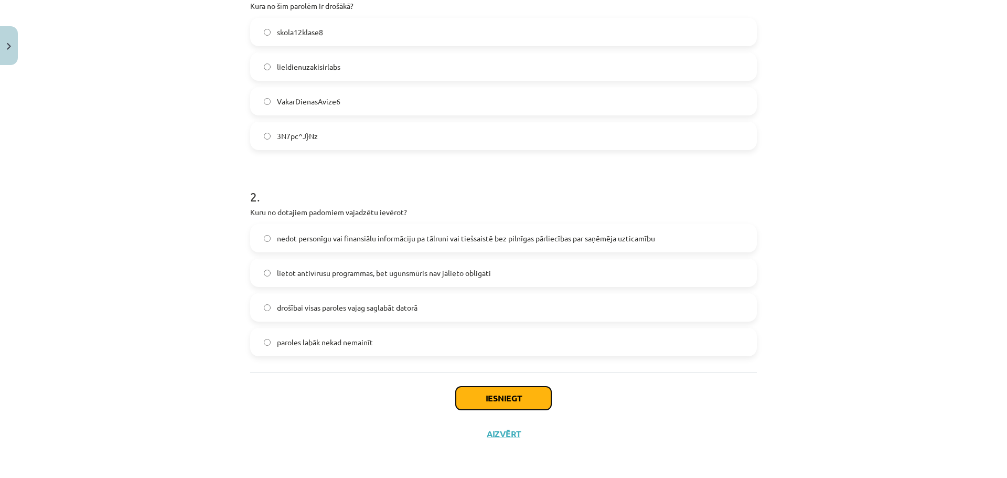
click at [519, 399] on button "Iesniegt" at bounding box center [503, 397] width 95 height 23
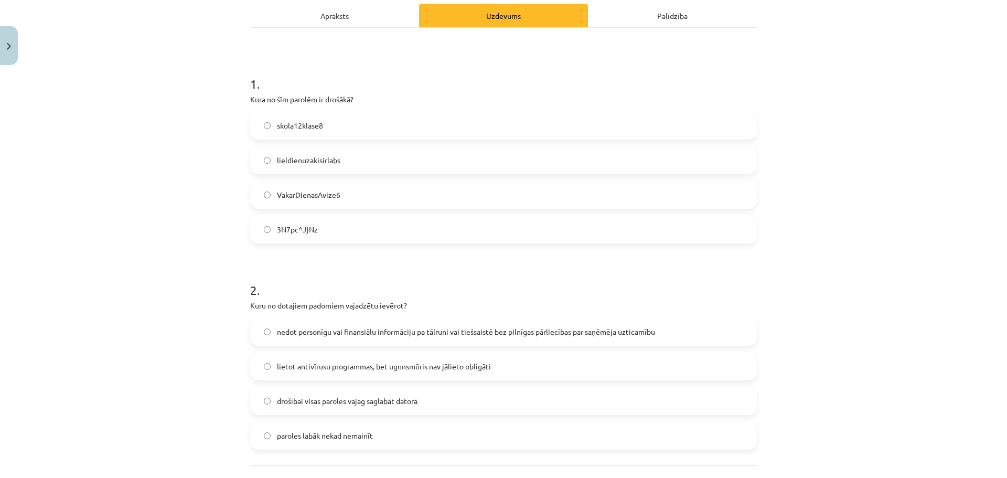
scroll to position [139, 0]
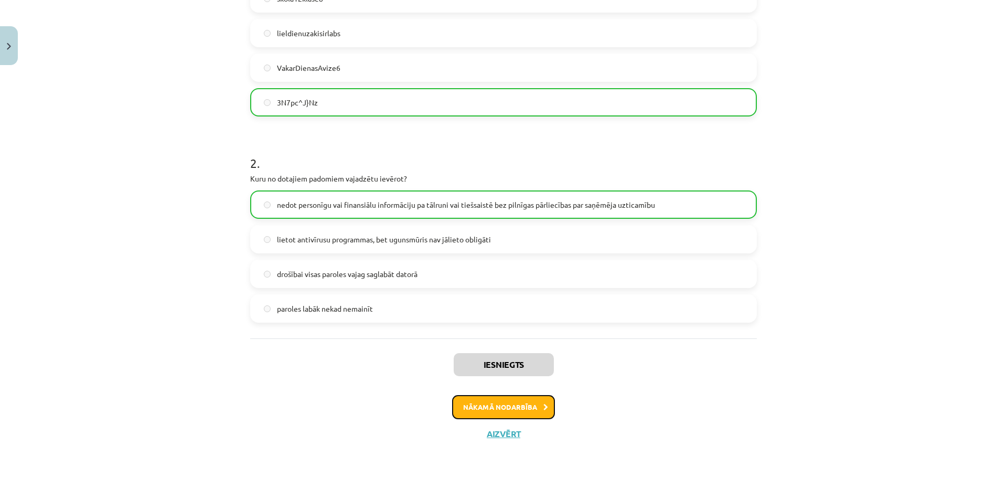
click at [522, 409] on button "Nākamā nodarbība" at bounding box center [503, 407] width 103 height 24
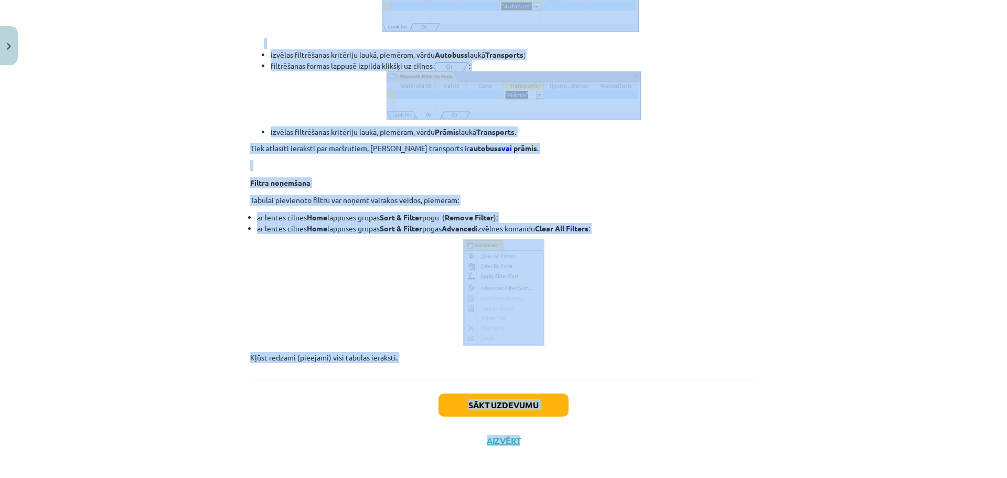
scroll to position [9522, 0]
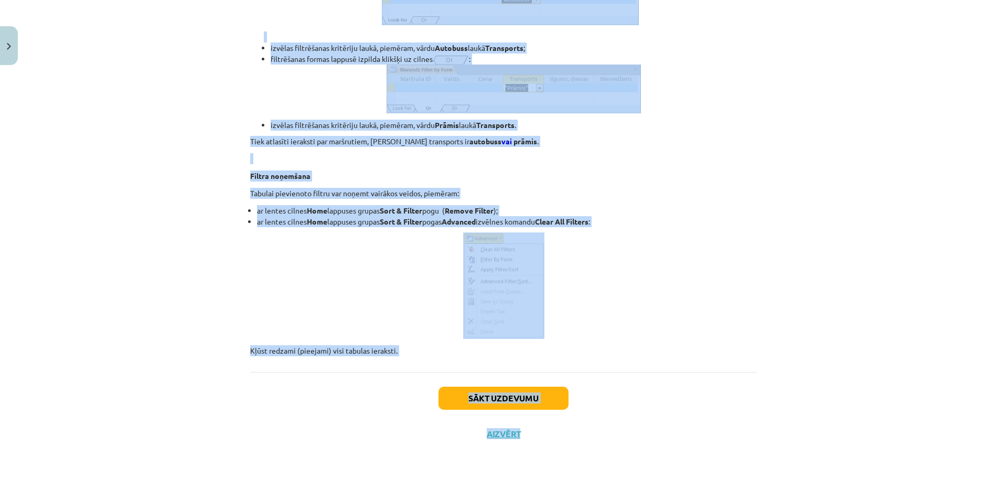
drag, startPoint x: 240, startPoint y: 165, endPoint x: 416, endPoint y: 359, distance: 261.7
copy div "Datubāze ir informācijas kopums ar noteiktu struktūru. Par datu bāzi var saukt …"
drag, startPoint x: 820, startPoint y: 402, endPoint x: 814, endPoint y: 402, distance: 5.3
click at [820, 402] on div "Mācību tēma: Datorikas - 10. klases 4. ieskaites mācību materiāls #4 3. Datu bā…" at bounding box center [503, 239] width 1007 height 478
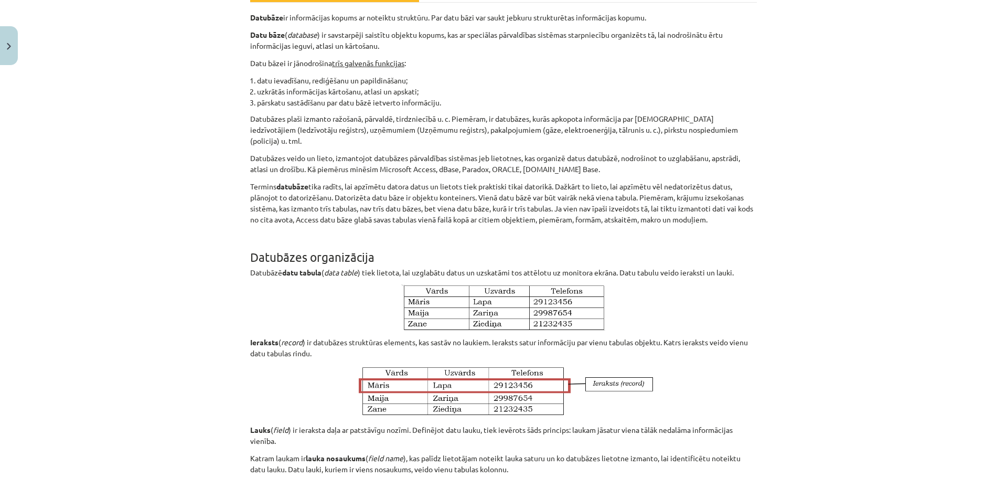
scroll to position [0, 0]
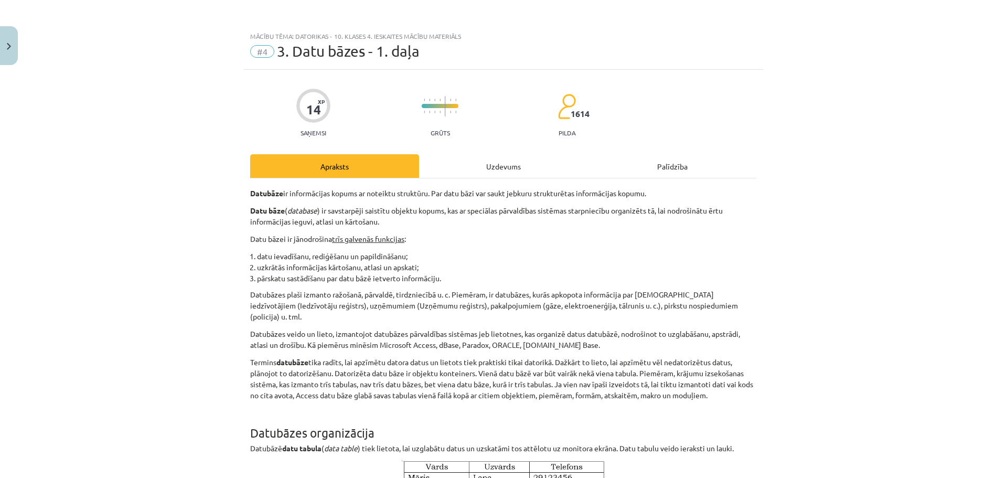
click at [422, 123] on div at bounding box center [440, 108] width 37 height 34
click at [468, 166] on div "Uzdevums" at bounding box center [503, 166] width 169 height 24
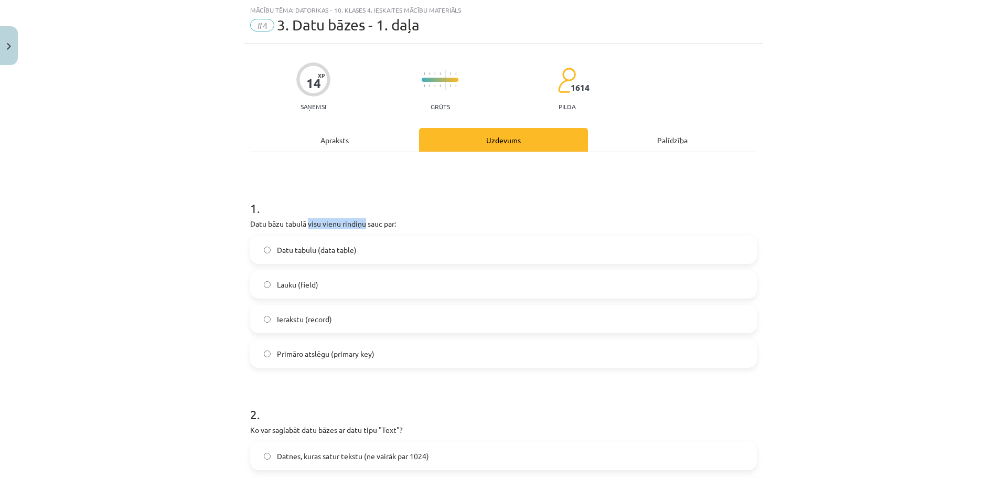
drag, startPoint x: 304, startPoint y: 224, endPoint x: 362, endPoint y: 221, distance: 58.3
click at [362, 221] on p "Datu bāzu tabulā visu vienu rindiņu sauc par:" at bounding box center [503, 223] width 507 height 11
copy p "visu vienu rindiņu"
click at [909, 157] on div "Mācību tēma: Datorikas - 10. klases 4. ieskaites mācību materiāls #4 3. Datu bā…" at bounding box center [503, 239] width 1007 height 478
click at [386, 320] on label "Ierakstu (record)" at bounding box center [503, 319] width 504 height 26
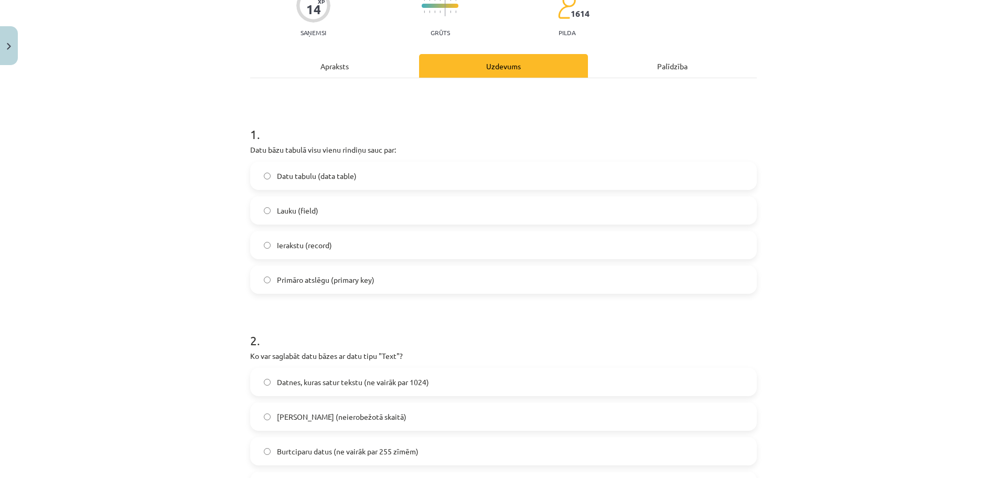
scroll to position [236, 0]
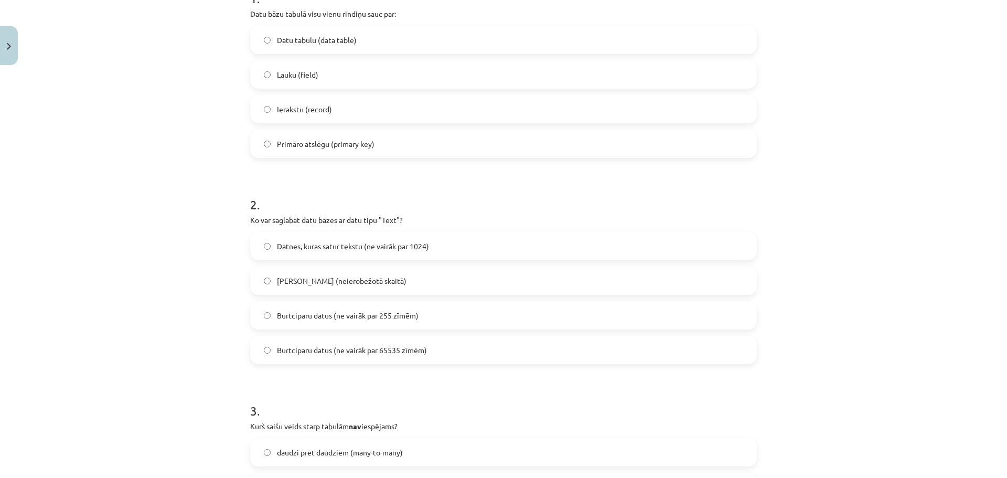
click at [421, 210] on h1 "2 ." at bounding box center [503, 195] width 507 height 33
